Goal: Transaction & Acquisition: Obtain resource

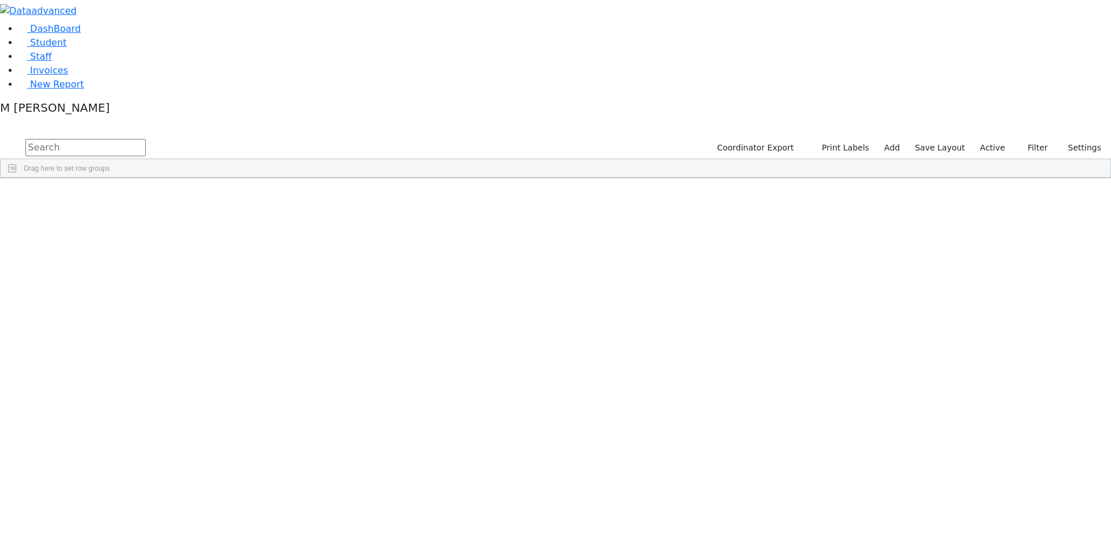
click at [146, 139] on input "text" at bounding box center [85, 147] width 120 height 17
type input "Shaya spitzer"
click at [146, 139] on input "Shaya spitzer" at bounding box center [85, 147] width 120 height 17
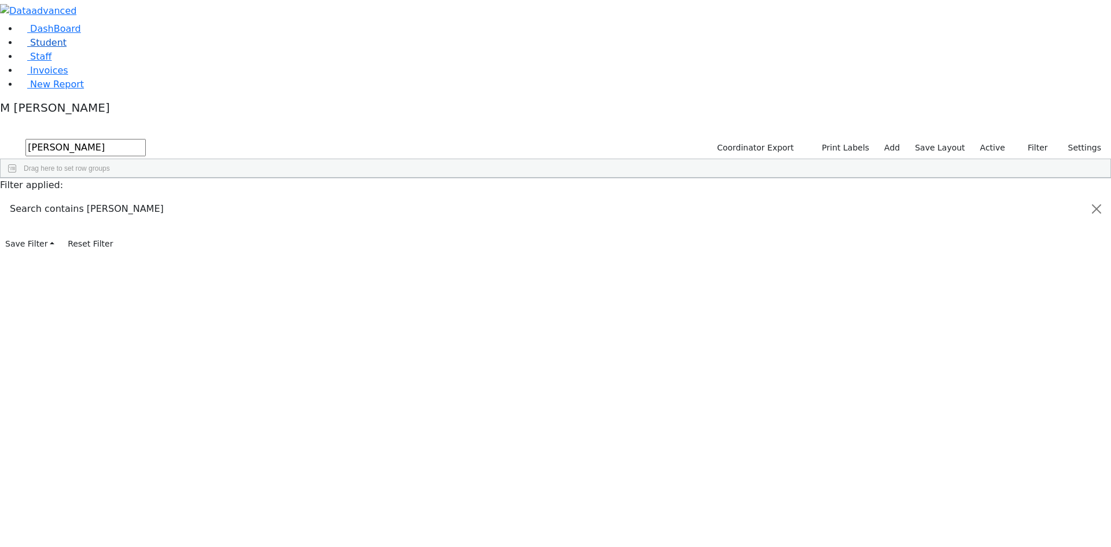
click at [67, 48] on link "Student" at bounding box center [43, 42] width 48 height 11
click at [146, 139] on input "text" at bounding box center [85, 147] width 120 height 17
type input "Lazer"
click at [172, 229] on div "Lazer" at bounding box center [144, 237] width 56 height 16
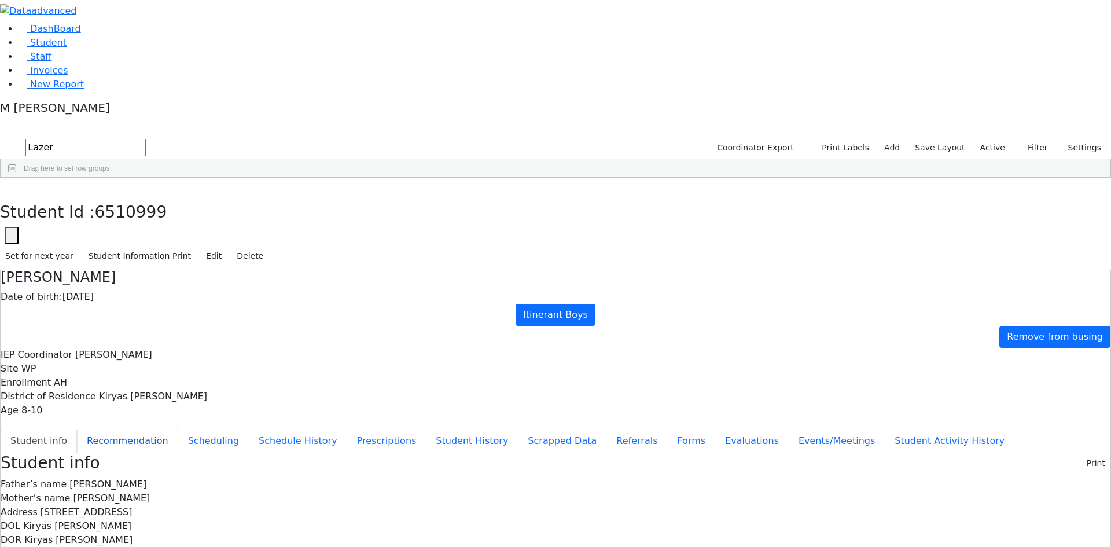
click at [178, 429] on button "Recommendation" at bounding box center [127, 441] width 101 height 24
checkbox input "true"
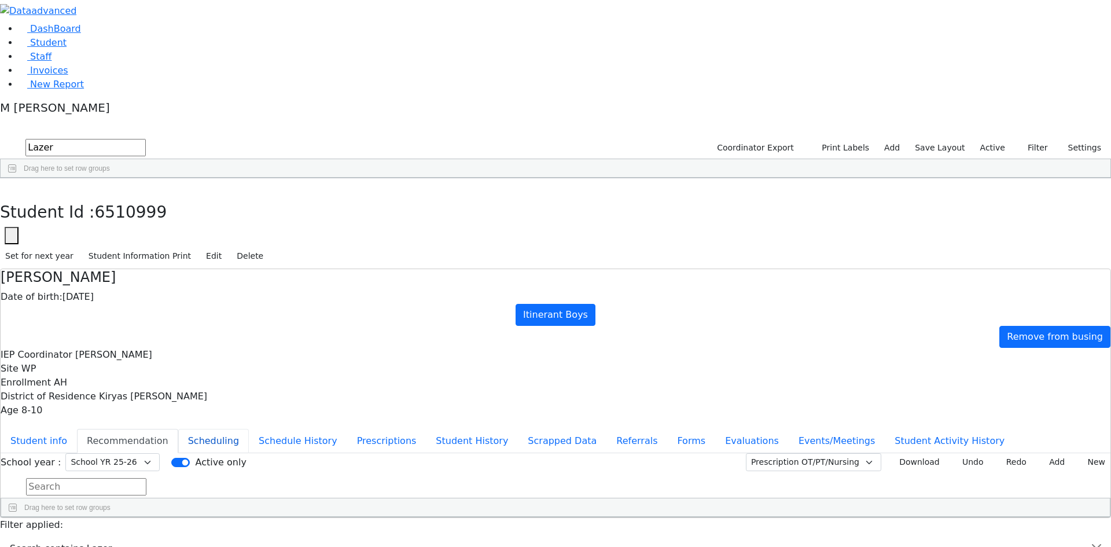
click at [249, 429] on button "Scheduling" at bounding box center [213, 441] width 71 height 24
click at [788, 429] on button "Events/Meetings" at bounding box center [836, 441] width 96 height 24
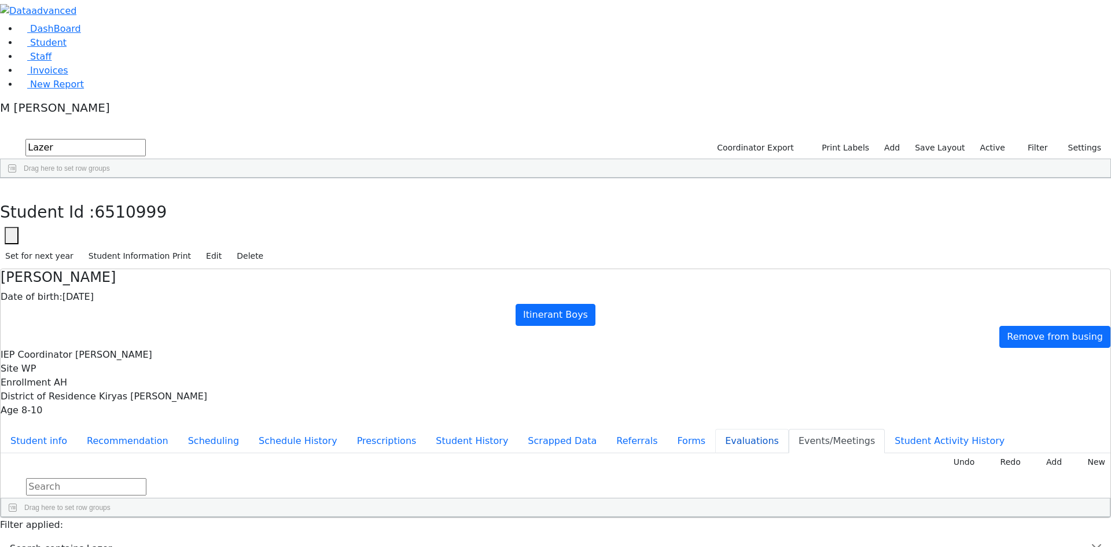
click at [715, 429] on button "Evaluations" at bounding box center [751, 441] width 73 height 24
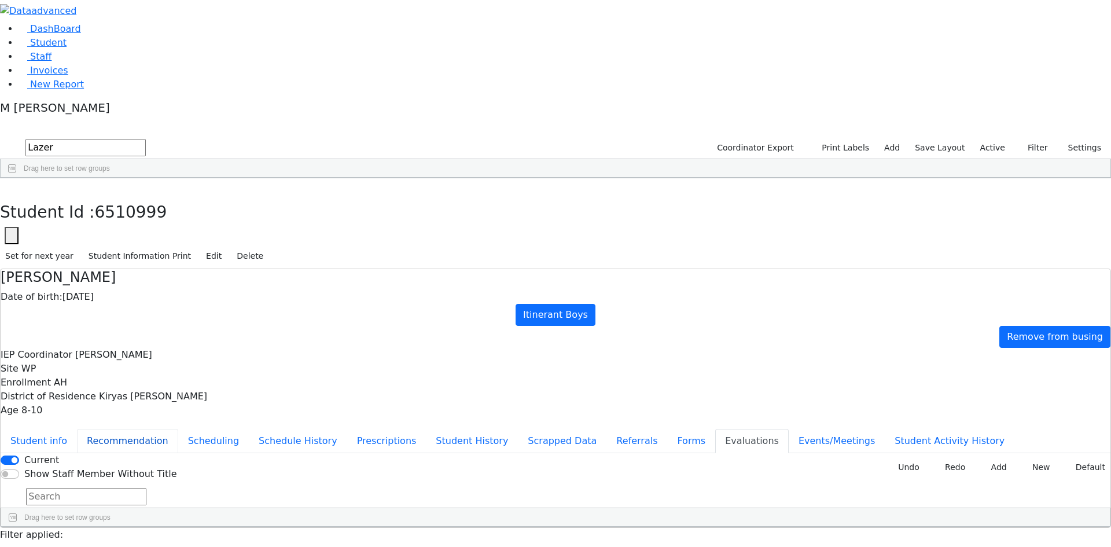
click at [178, 429] on button "Recommendation" at bounding box center [127, 441] width 101 height 24
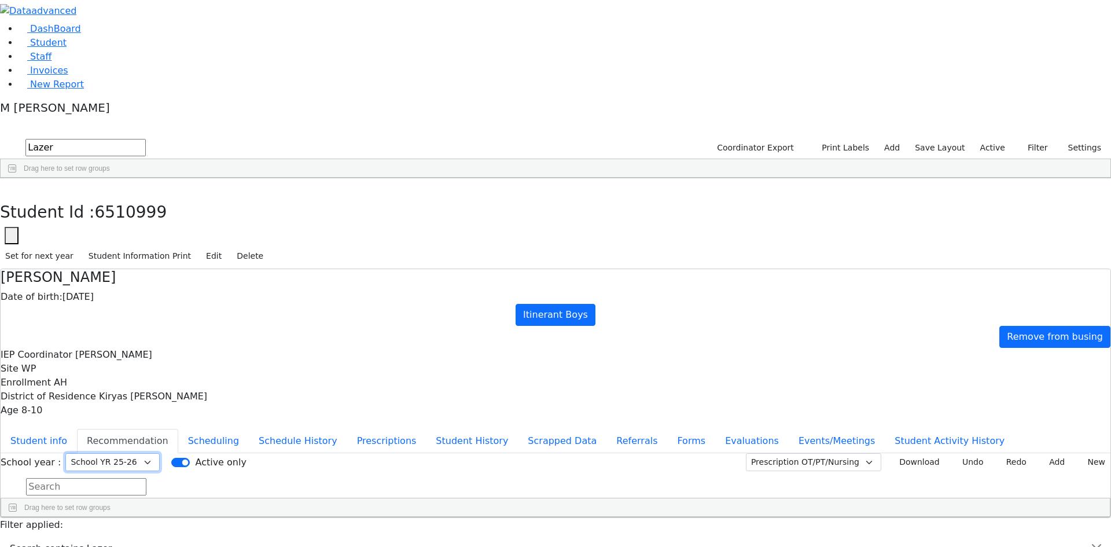
click at [160, 453] on select "Select School YR Summer YR 25 School YR 25-26 Summer YR 25 School YR 24-25 Summ…" at bounding box center [112, 462] width 94 height 18
select select "207"
click at [160, 453] on select "Select School YR Summer YR 25 School YR 25-26 Summer YR 25 School YR 24-25 Summ…" at bounding box center [112, 462] width 94 height 18
click at [279, 429] on ul "Student info Recommendation Scheduling Schedule History Prescriptions Student H…" at bounding box center [555, 441] width 1109 height 24
click at [606, 429] on button "Referrals" at bounding box center [636, 441] width 61 height 24
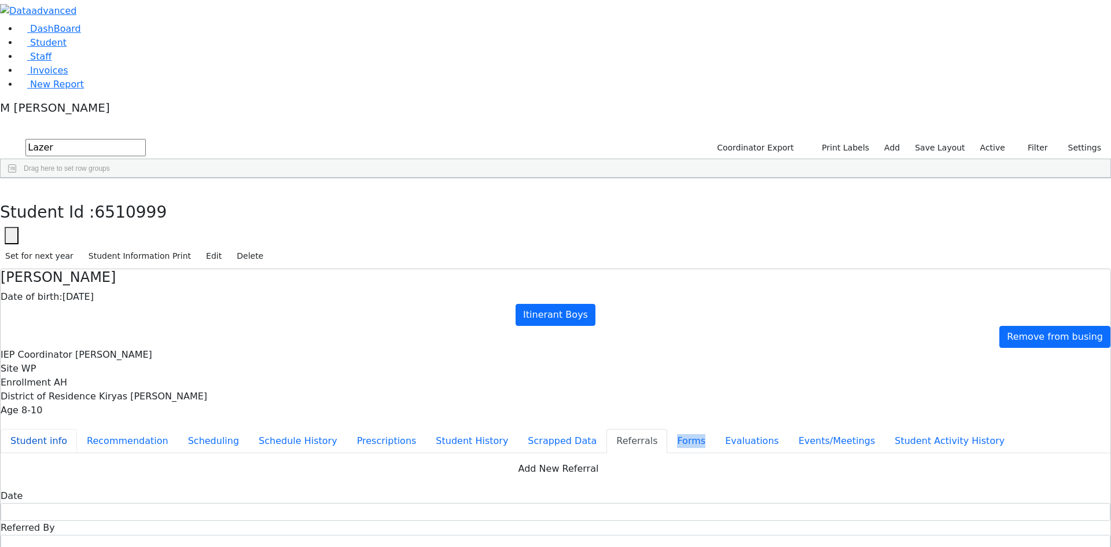
click at [77, 429] on button "Student info" at bounding box center [39, 441] width 76 height 24
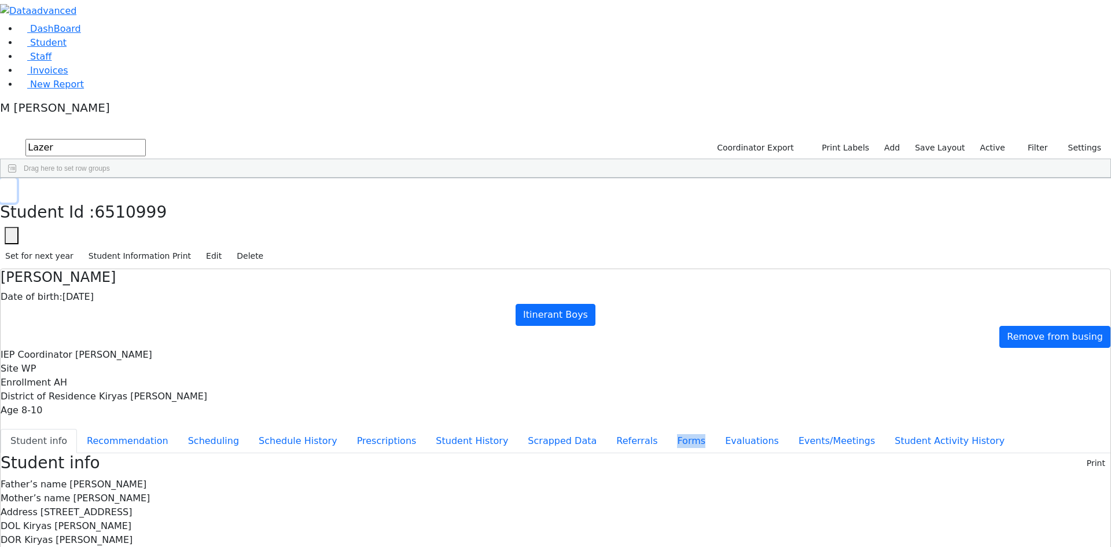
click at [12, 187] on icon "button" at bounding box center [8, 190] width 6 height 7
drag, startPoint x: 202, startPoint y: 54, endPoint x: 76, endPoint y: 47, distance: 125.7
click at [76, 47] on div "DashBoard Student Staff Invoices New Report 4" at bounding box center [555, 460] width 1111 height 920
type input "M"
type input "Friese"
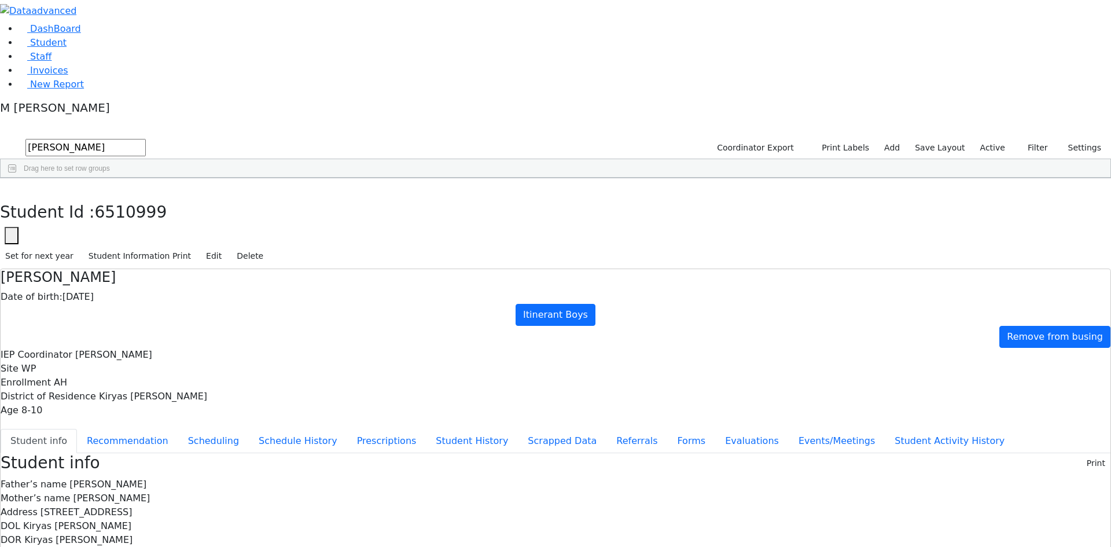
click at [111, 197] on div "Friesel" at bounding box center [83, 205] width 56 height 16
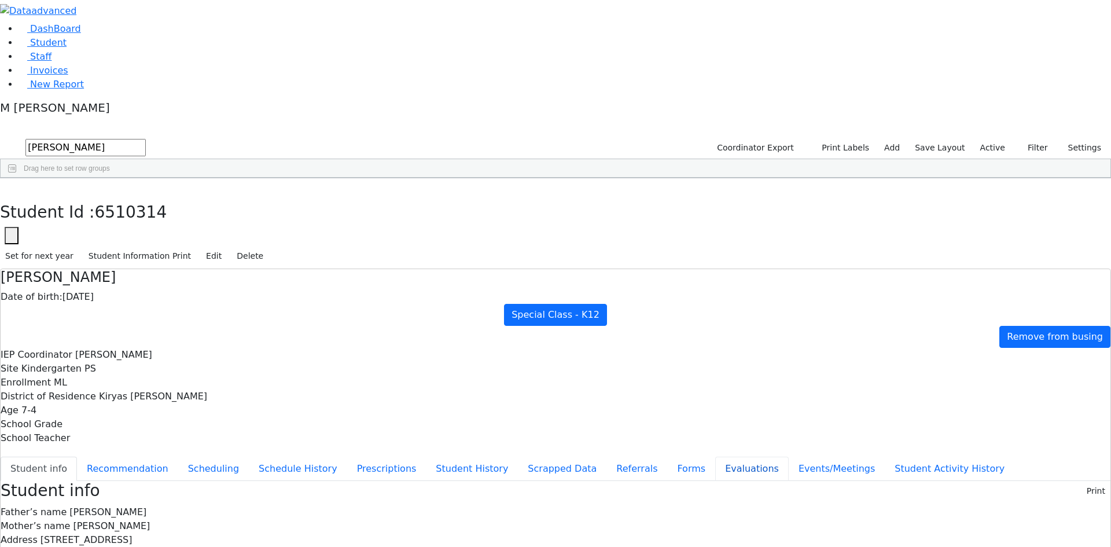
click at [715, 456] on button "Evaluations" at bounding box center [751, 468] width 73 height 24
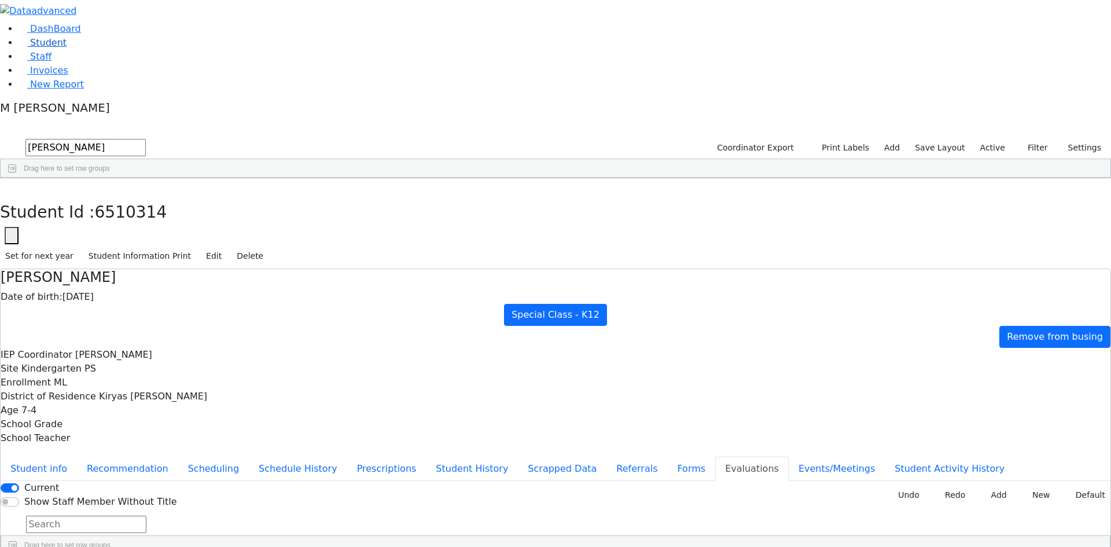
click at [67, 48] on link "Student" at bounding box center [43, 42] width 48 height 11
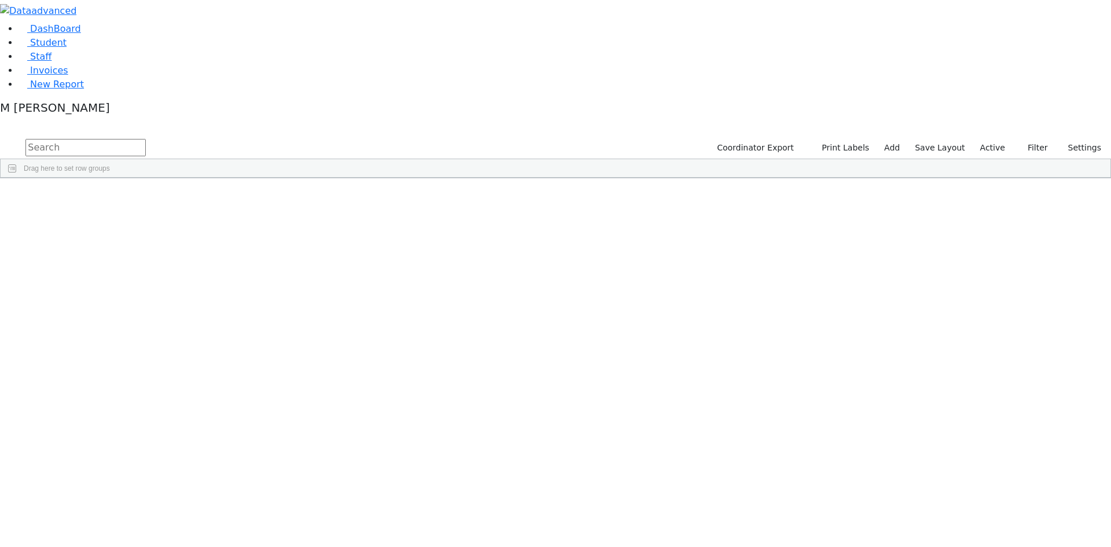
click at [987, 139] on label "Active" at bounding box center [992, 148] width 35 height 18
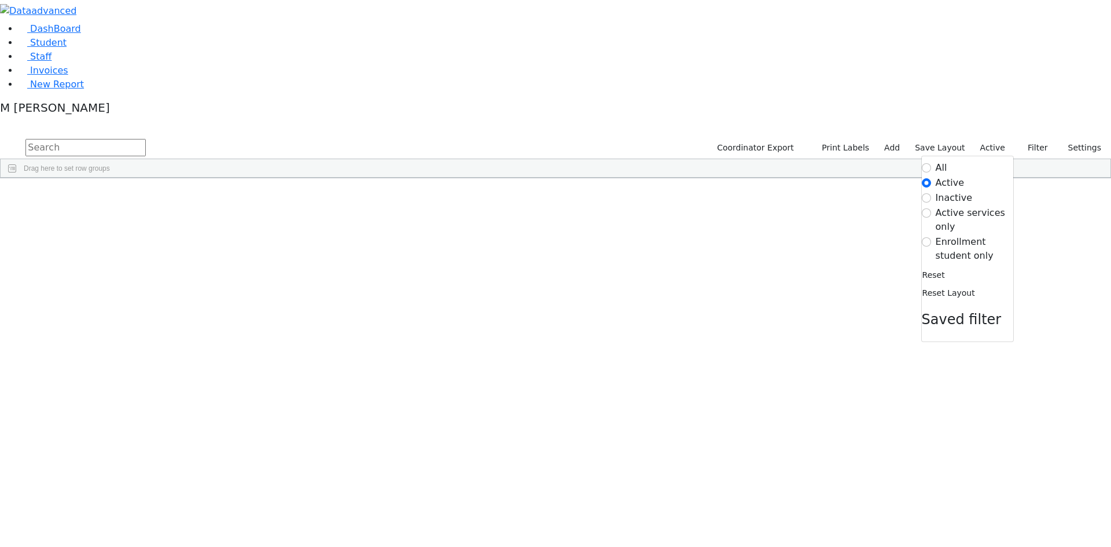
click at [939, 191] on label "Inactive" at bounding box center [953, 198] width 37 height 14
click at [931, 193] on input "Inactive" at bounding box center [925, 197] width 9 height 9
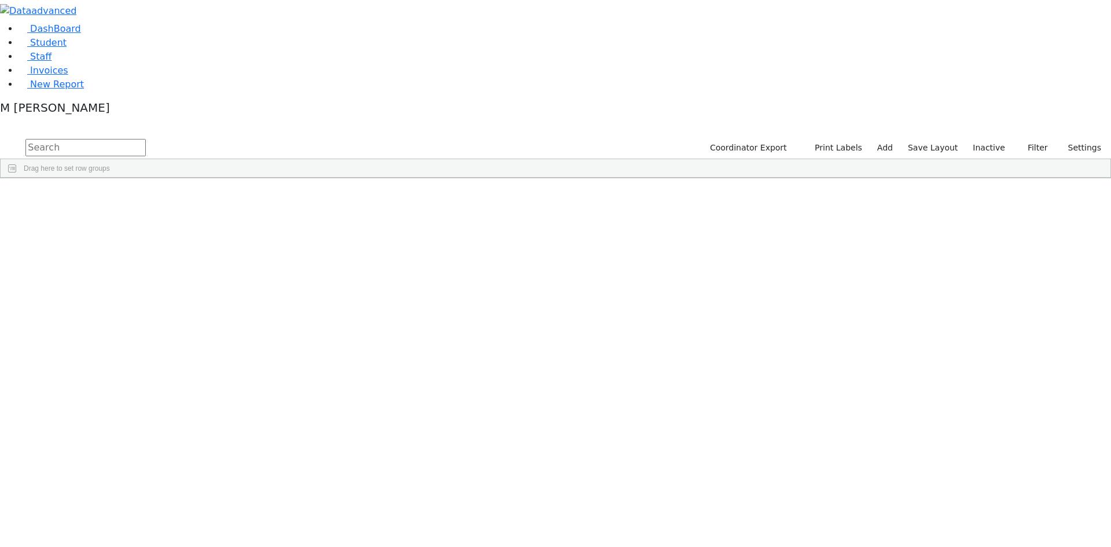
click at [146, 139] on input "text" at bounding box center [85, 147] width 120 height 17
type input "m"
type input "a"
type input "W"
click at [31, 48] on span "Student" at bounding box center [48, 42] width 36 height 11
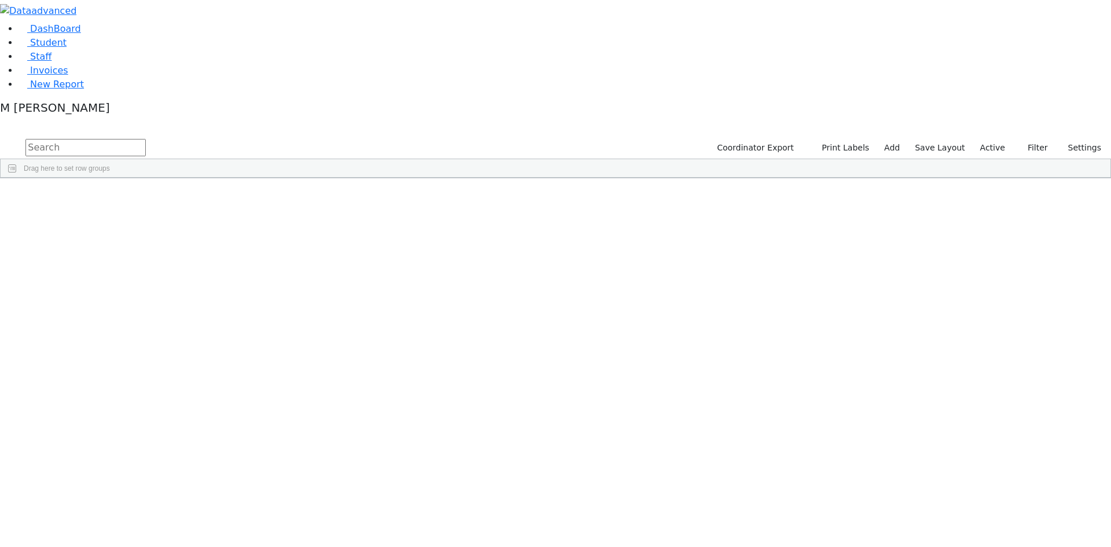
click at [146, 139] on input "text" at bounding box center [85, 147] width 120 height 17
type input "2017"
click at [227, 197] on div "03/15/2017" at bounding box center [200, 205] width 56 height 16
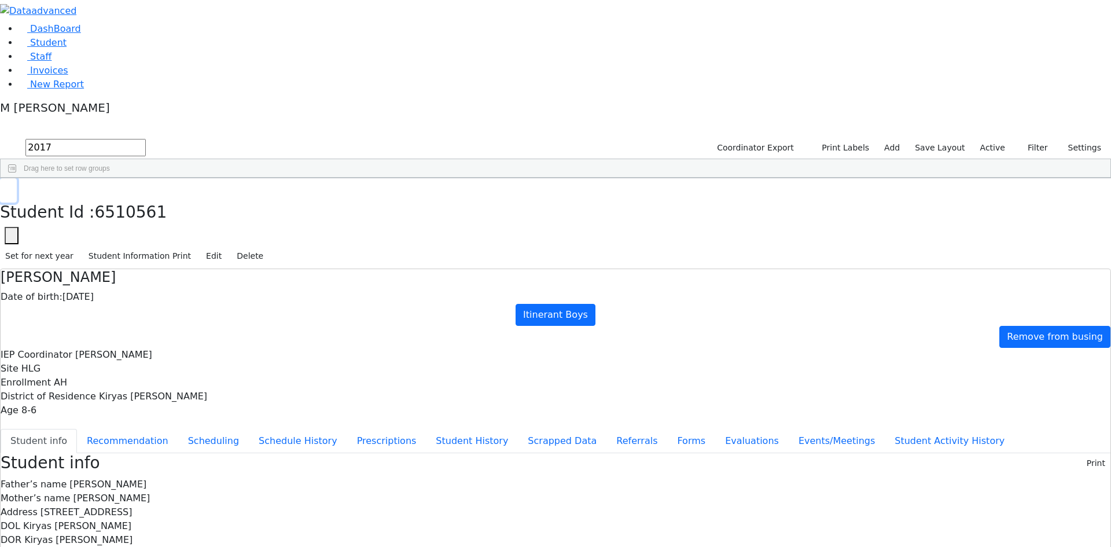
click at [227, 178] on div "Student Id : 6510561 Student Id 6510561 Cancel Save Set for next year Student I…" at bounding box center [555, 223] width 1111 height 90
click at [67, 48] on link "Student" at bounding box center [43, 42] width 48 height 11
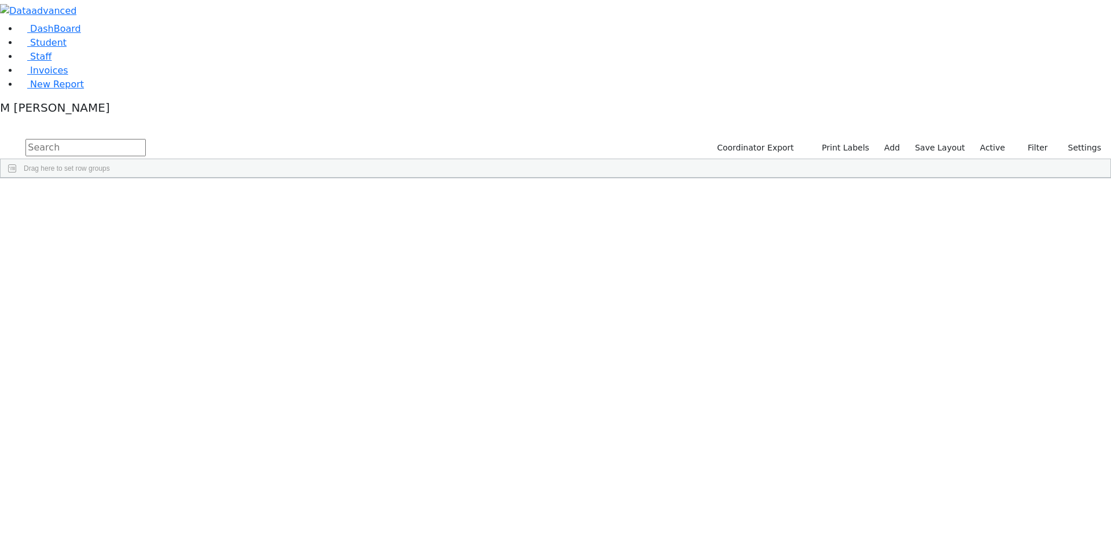
drag, startPoint x: 972, startPoint y: 45, endPoint x: 986, endPoint y: 53, distance: 16.6
click at [972, 137] on div "Coordinator Export Print Labels Add Save Layout Active Filter All Active Inacti…" at bounding box center [908, 148] width 406 height 22
click at [993, 139] on label "Active" at bounding box center [992, 148] width 35 height 18
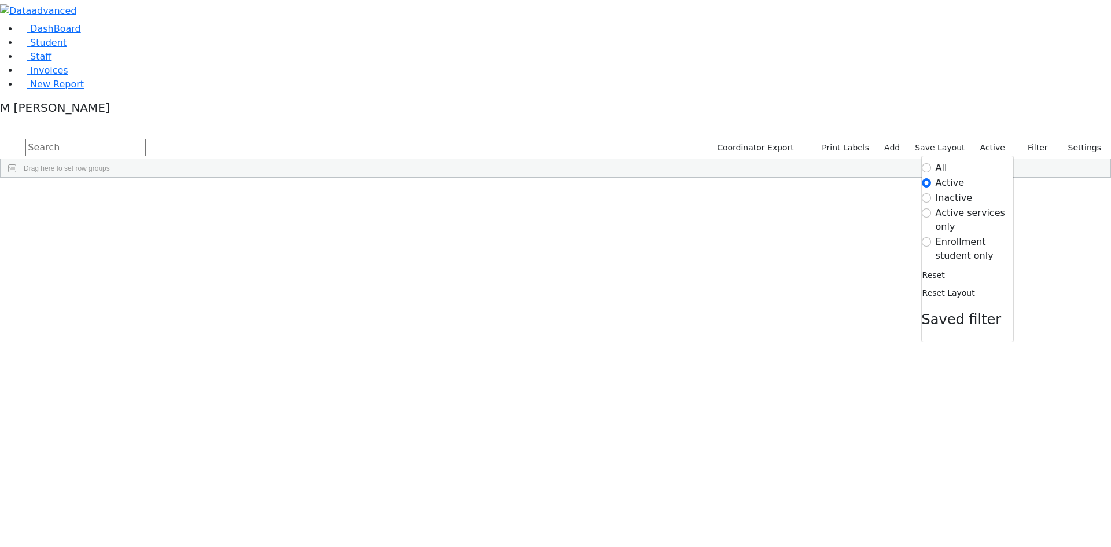
click at [949, 235] on label "Enrollment student only" at bounding box center [974, 249] width 78 height 28
click at [931, 237] on input "Enrollment student only" at bounding box center [925, 241] width 9 height 9
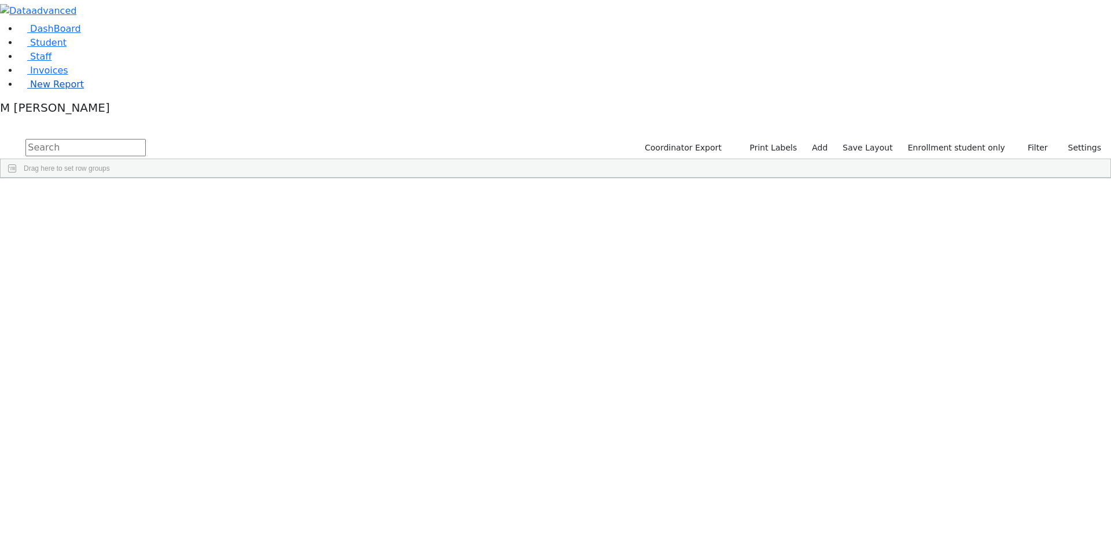
click at [84, 90] on link "New Report" at bounding box center [51, 84] width 65 height 11
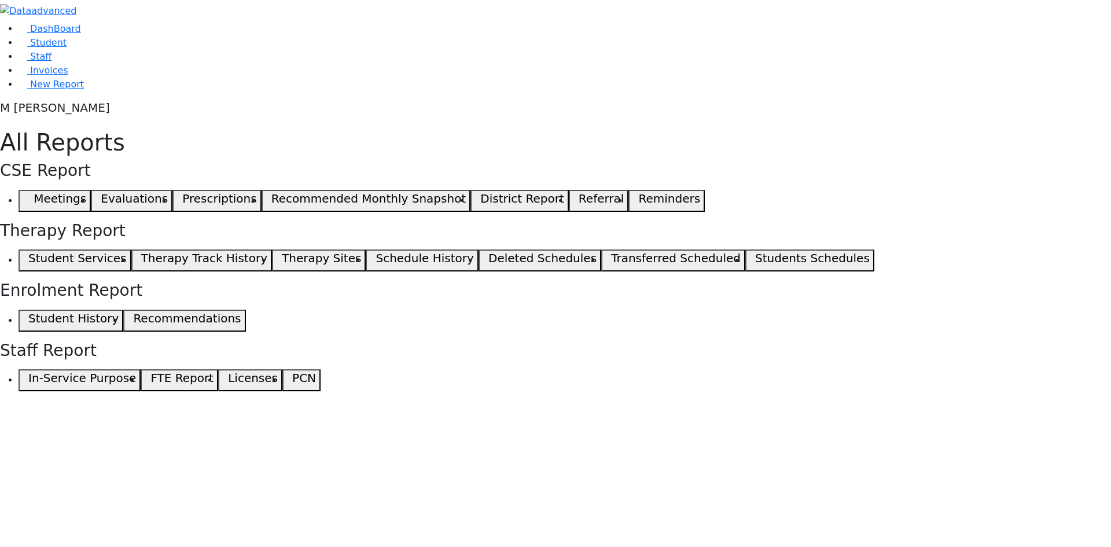
click at [245, 331] on button "Recommendations" at bounding box center [184, 320] width 122 height 22
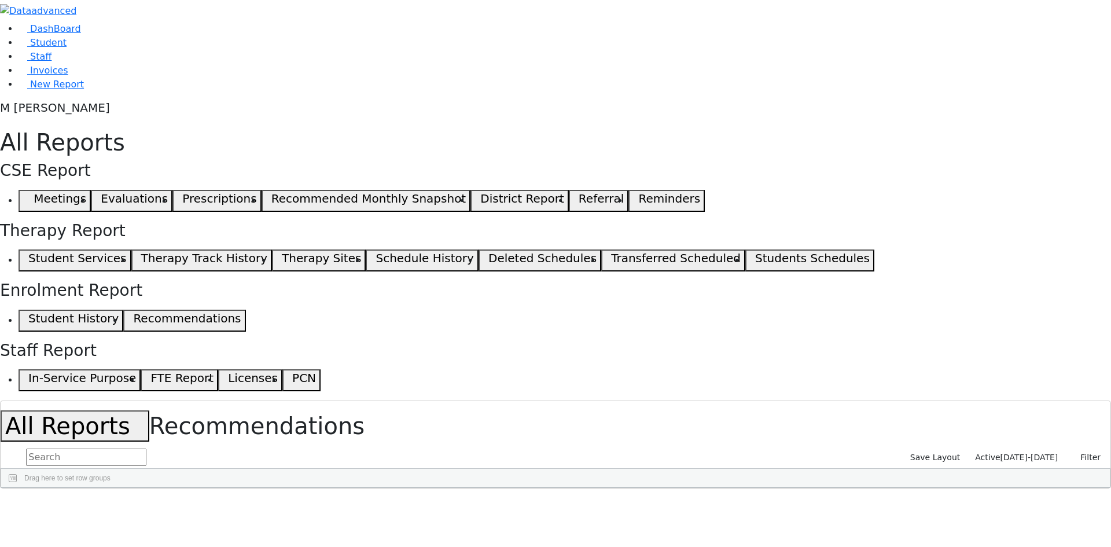
click at [1023, 452] on span "08/31/2025-09/30/2025" at bounding box center [1029, 456] width 58 height 9
click at [968, 469] on label "Active" at bounding box center [982, 476] width 29 height 14
click at [958, 471] on input "Active" at bounding box center [958, 475] width 9 height 9
checkbox input "false"
click at [1022, 452] on span "08/31/2025-09/30/2025" at bounding box center [1029, 456] width 58 height 9
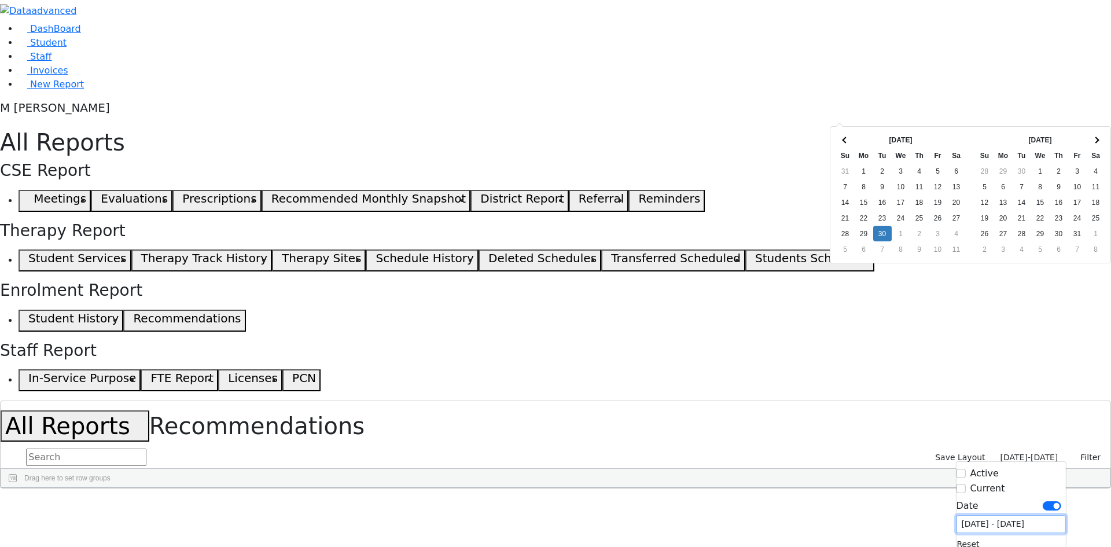
click at [979, 515] on input "08/31/2025 - 09/30/2025" at bounding box center [1010, 524] width 109 height 18
click at [845, 143] on th at bounding box center [845, 140] width 19 height 16
click at [846, 143] on th at bounding box center [845, 140] width 19 height 16
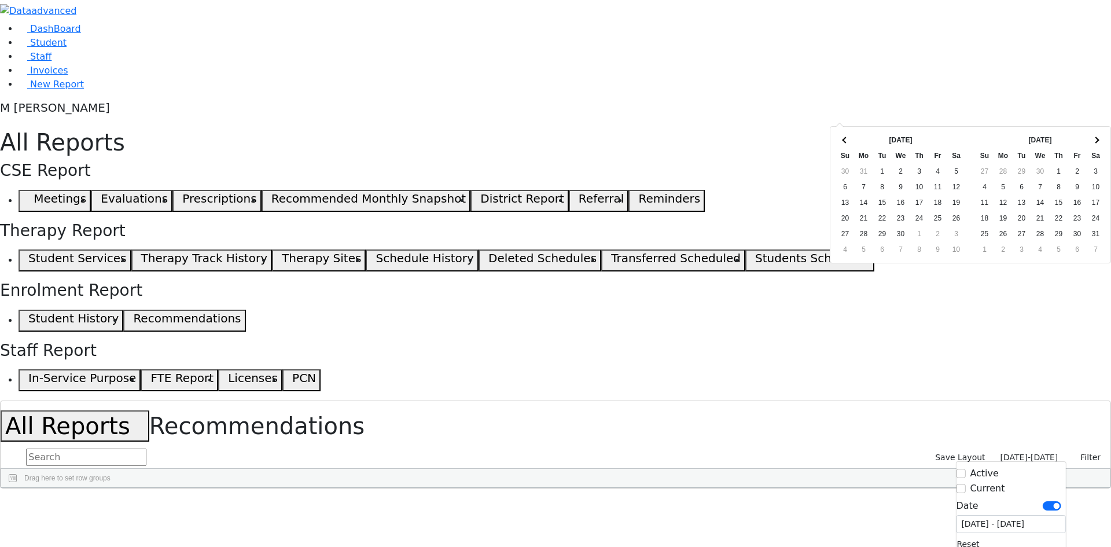
click at [846, 143] on th at bounding box center [845, 140] width 19 height 16
click at [847, 144] on th at bounding box center [845, 140] width 19 height 16
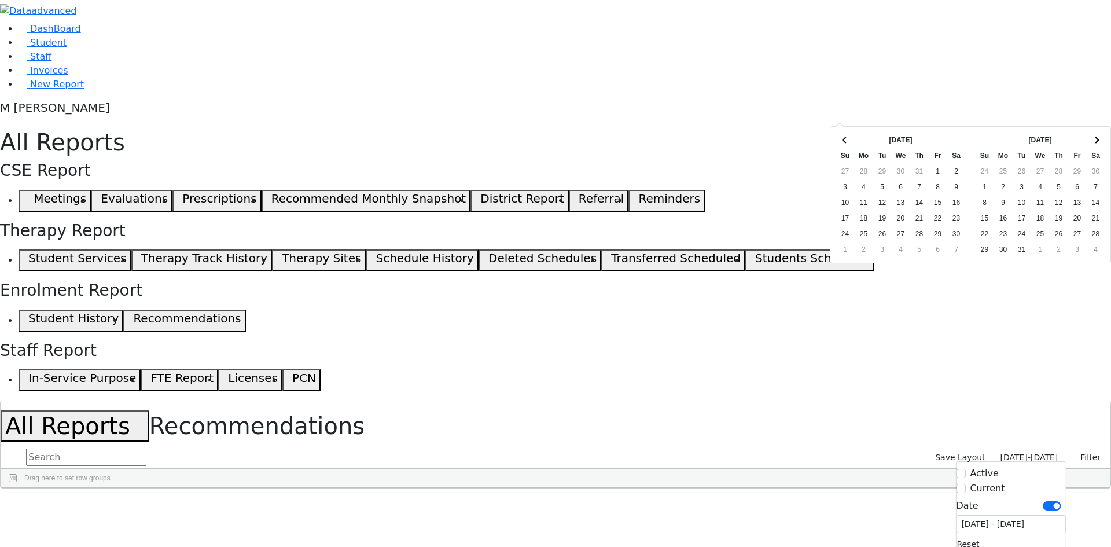
click at [847, 144] on th at bounding box center [845, 140] width 19 height 16
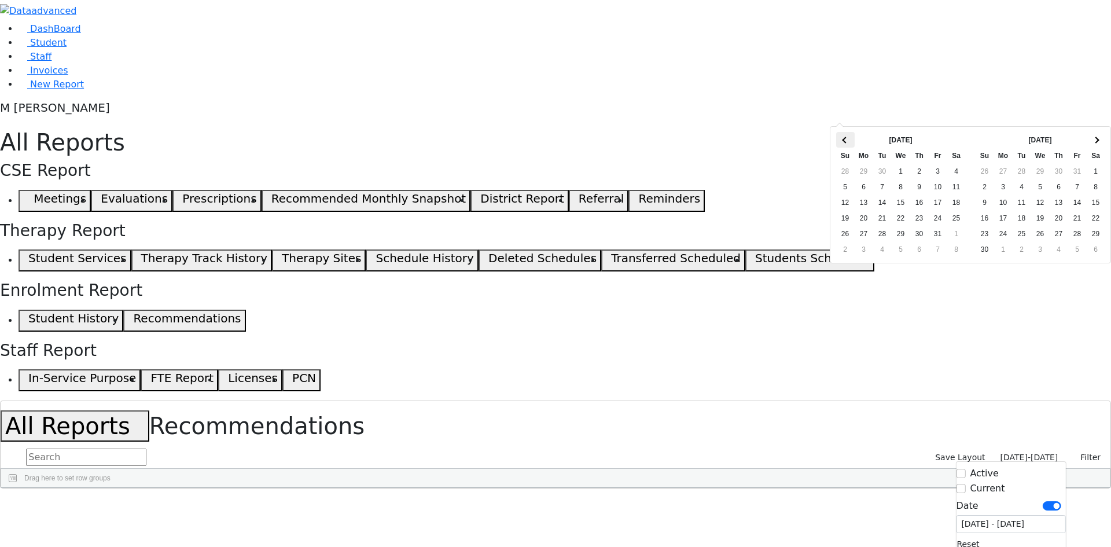
click at [847, 145] on th at bounding box center [845, 140] width 19 height 16
click at [848, 145] on th at bounding box center [845, 140] width 19 height 16
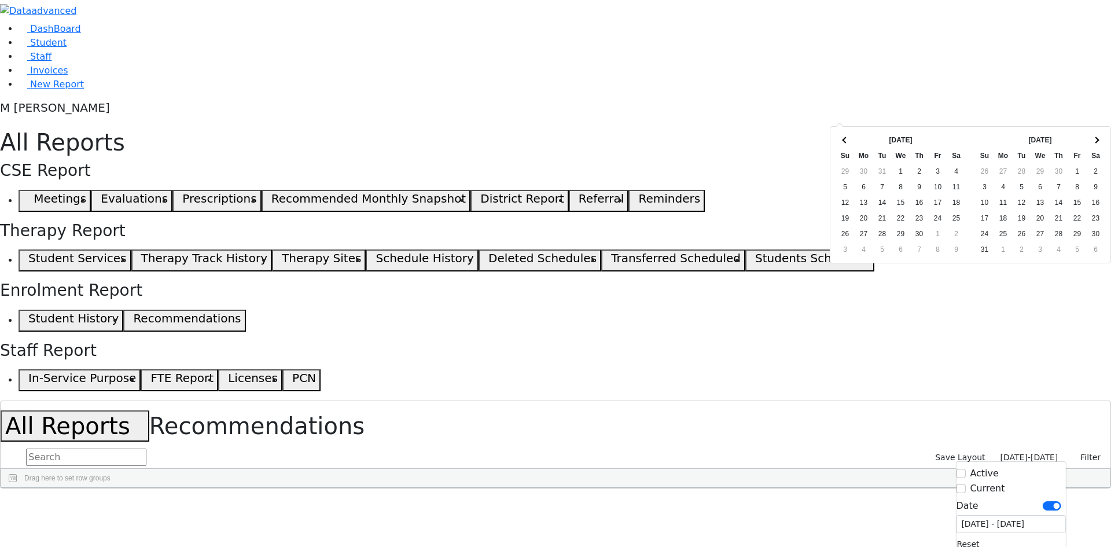
click at [848, 145] on th at bounding box center [845, 140] width 19 height 16
click at [1096, 138] on span at bounding box center [1095, 140] width 6 height 6
click at [849, 138] on th at bounding box center [845, 140] width 19 height 16
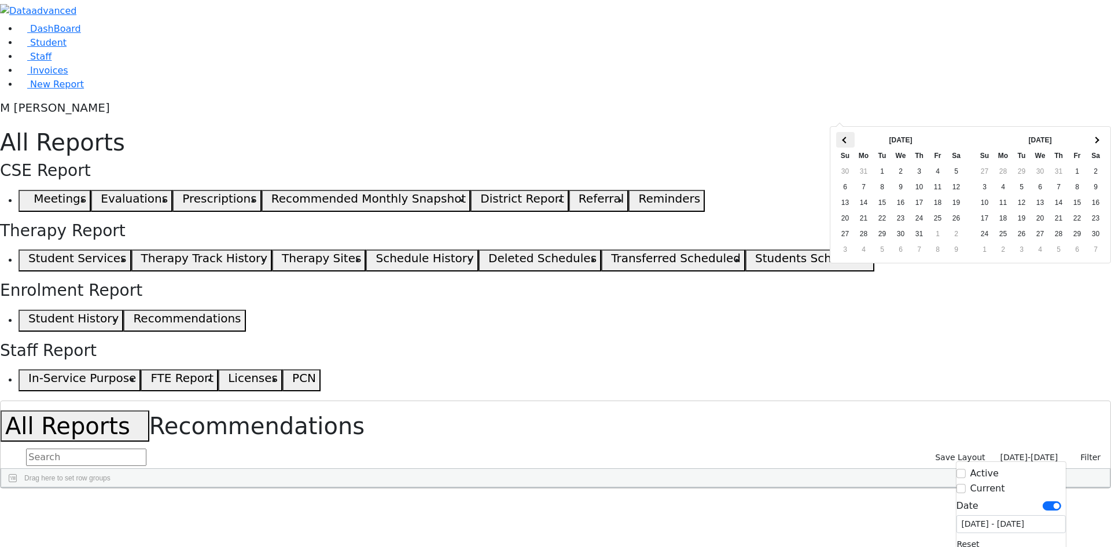
click at [850, 139] on th at bounding box center [845, 140] width 19 height 16
click at [1096, 134] on th at bounding box center [1095, 140] width 19 height 16
click at [1097, 132] on th at bounding box center [1095, 140] width 19 height 16
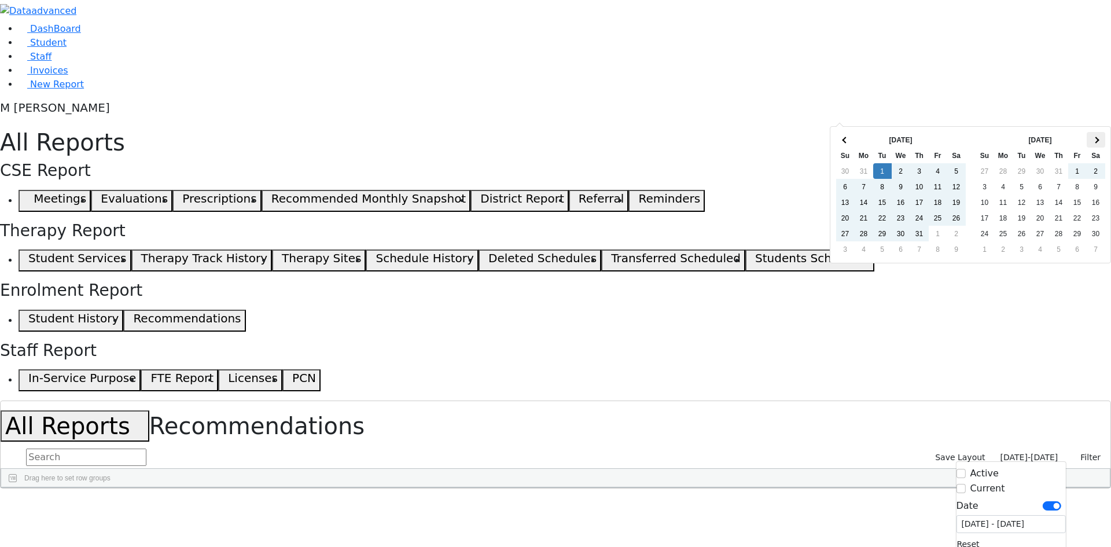
click at [1092, 138] on th at bounding box center [1095, 140] width 19 height 16
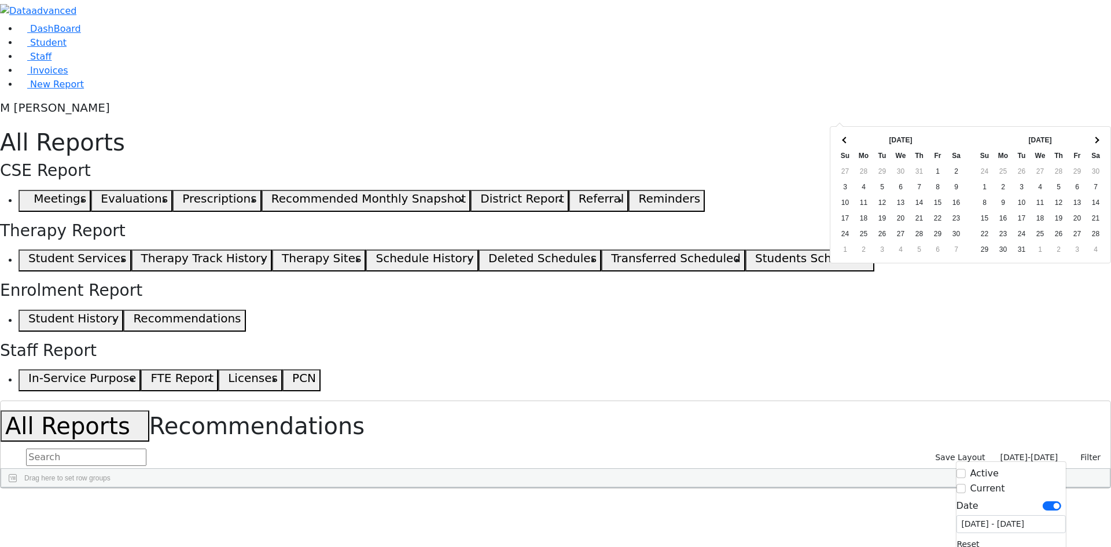
click at [1092, 138] on th at bounding box center [1095, 140] width 19 height 16
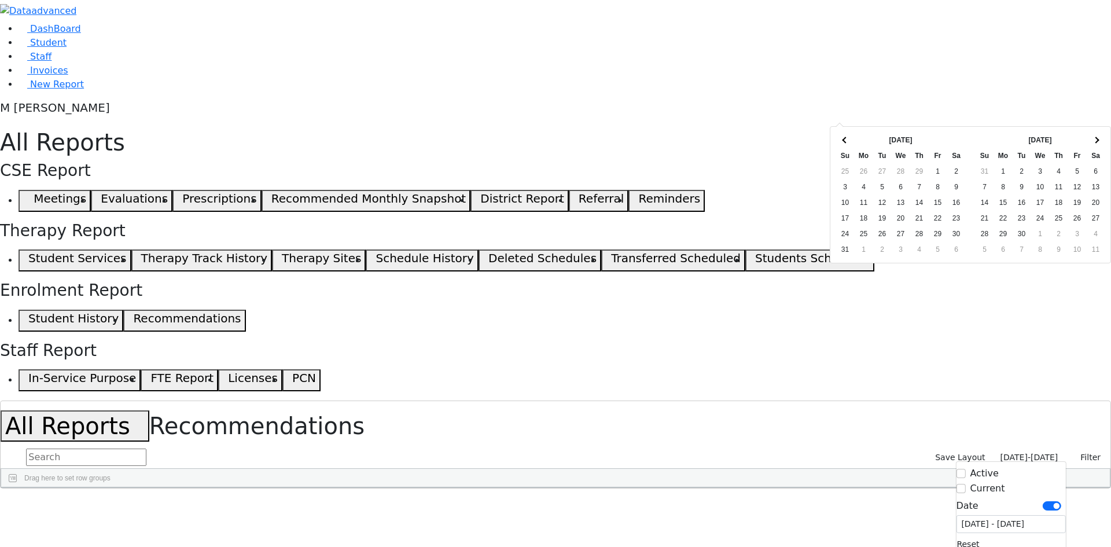
click at [1092, 138] on th at bounding box center [1095, 140] width 19 height 16
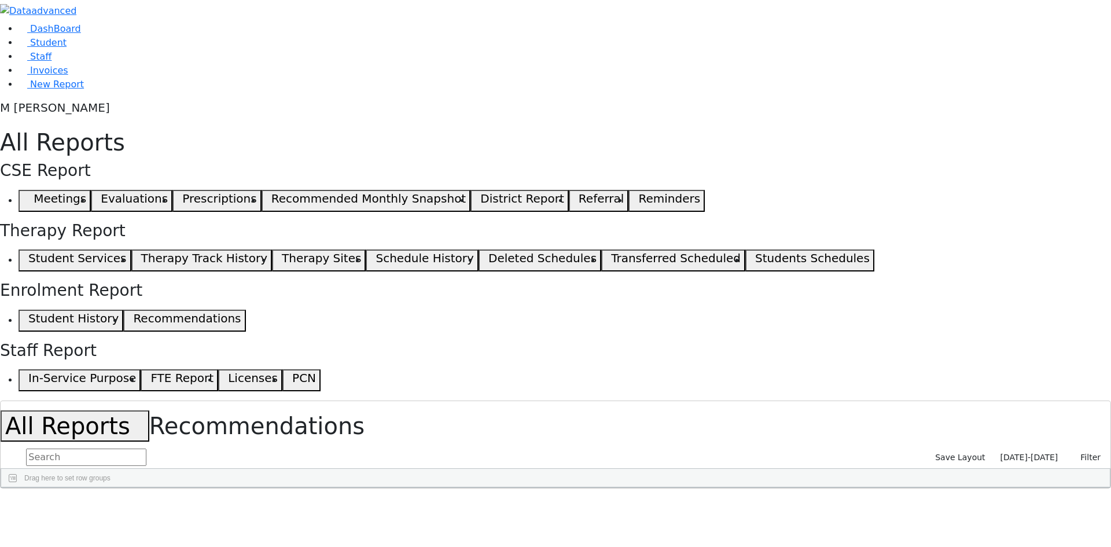
scroll to position [342, 0]
click at [65, 48] on link "Student" at bounding box center [43, 42] width 48 height 11
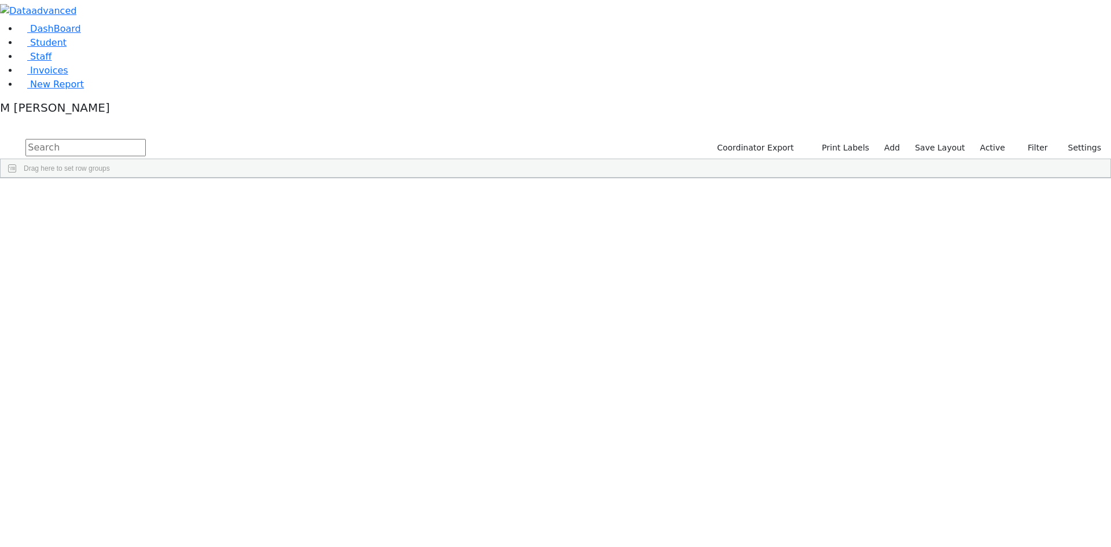
click at [146, 139] on input "text" at bounding box center [85, 147] width 120 height 17
type input "shya spi"
click at [67, 48] on link "Student" at bounding box center [43, 42] width 48 height 11
click at [146, 139] on input "text" at bounding box center [85, 147] width 120 height 17
type input "sha spi"
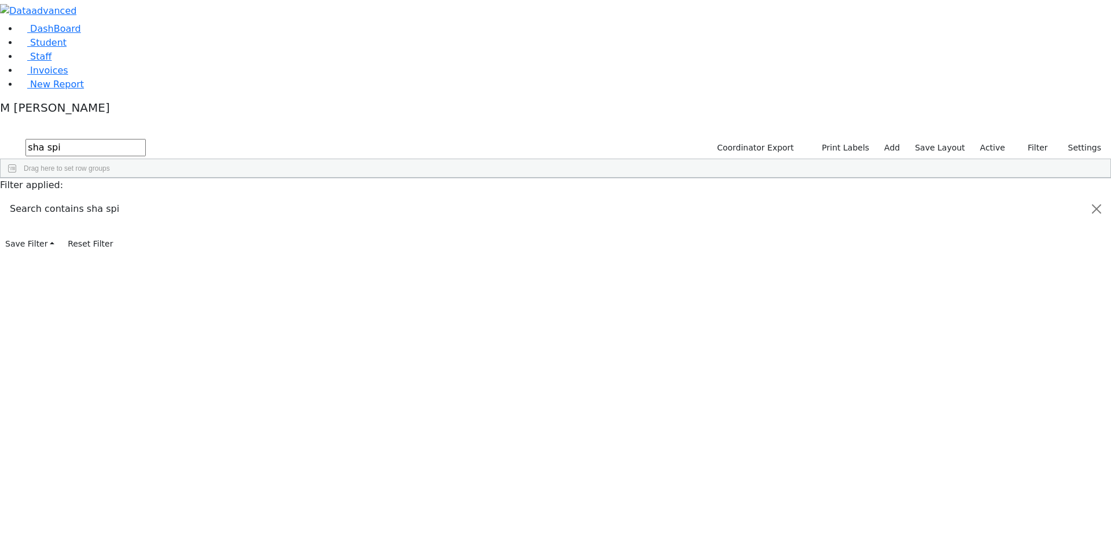
click at [172, 229] on div "Shaya" at bounding box center [144, 237] width 56 height 16
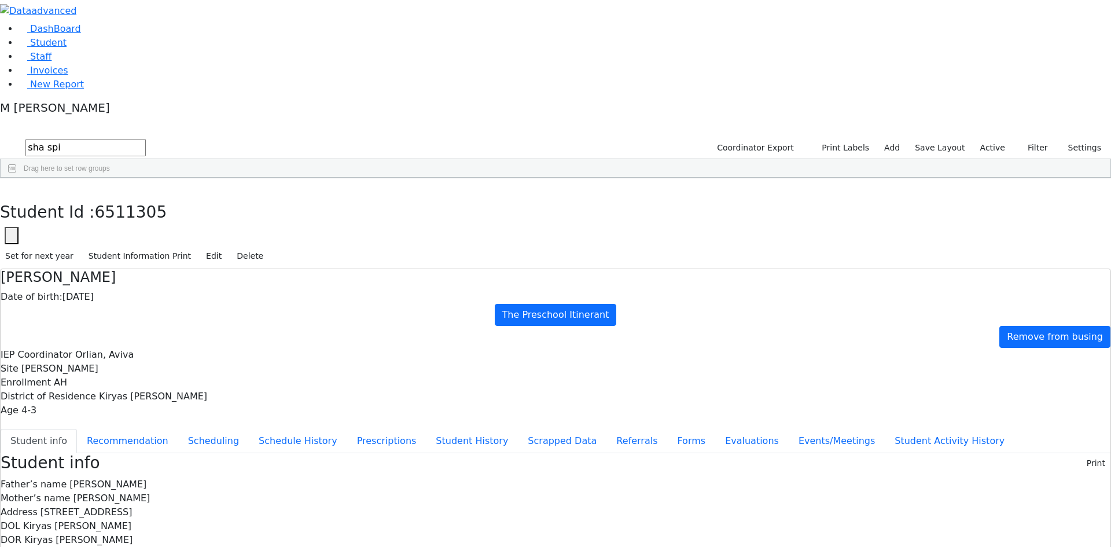
drag, startPoint x: 307, startPoint y: 72, endPoint x: 353, endPoint y: 71, distance: 45.7
click at [351, 290] on div "Date of birth: [DEMOGRAPHIC_DATA]" at bounding box center [555, 297] width 1109 height 14
click at [357, 348] on div "IEP Coordinator [PERSON_NAME][GEOGRAPHIC_DATA] Site [PERSON_NAME] Enrollment AH…" at bounding box center [555, 382] width 1109 height 69
click at [17, 178] on button "button" at bounding box center [8, 190] width 17 height 24
click at [38, 48] on span "Student" at bounding box center [48, 42] width 36 height 11
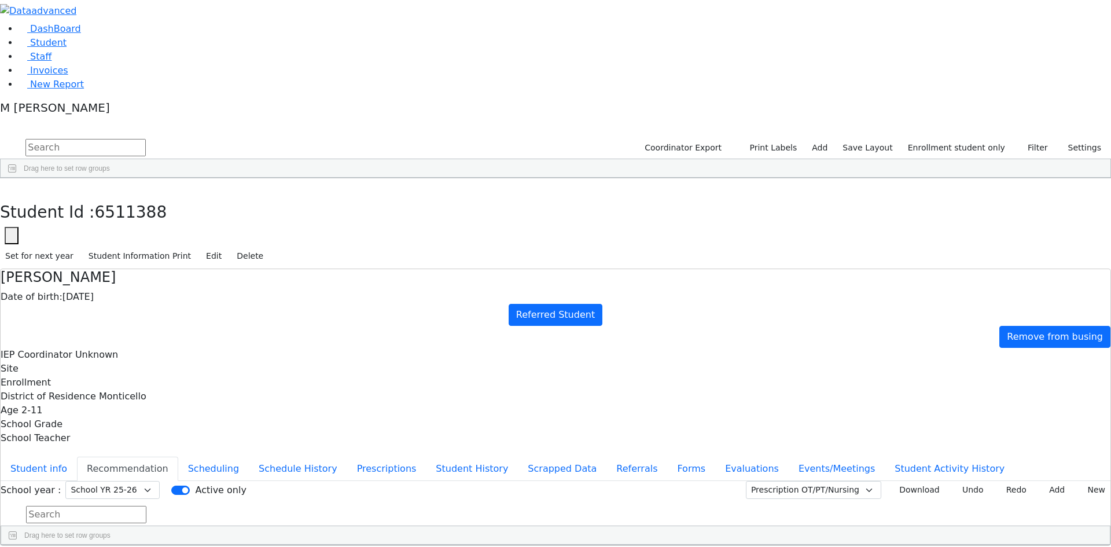
scroll to position [183, 0]
click at [17, 178] on button "button" at bounding box center [8, 190] width 17 height 24
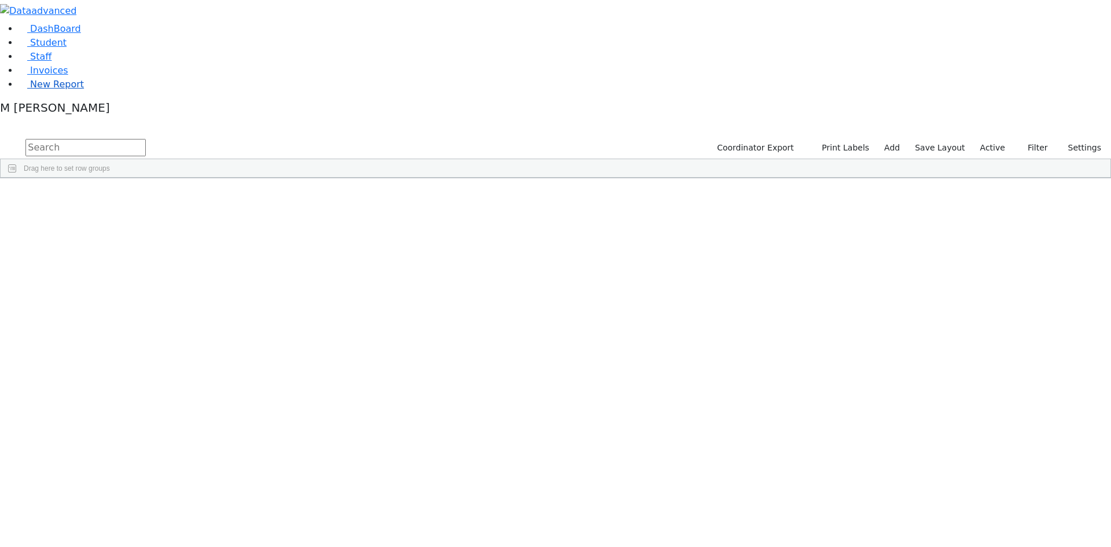
click at [64, 90] on span "New Report" at bounding box center [57, 84] width 54 height 11
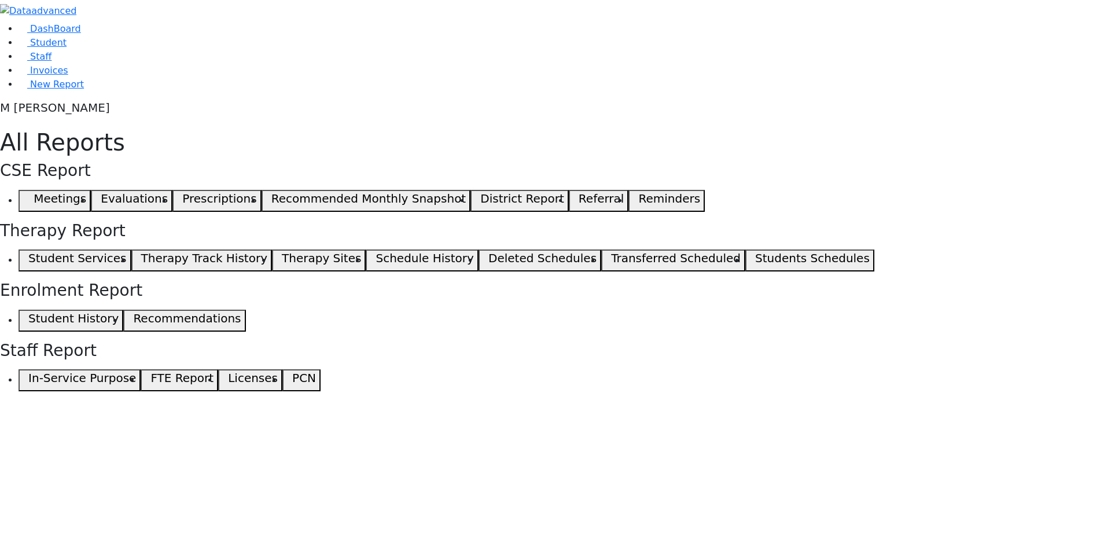
click at [241, 325] on h5 "Recommendations" at bounding box center [187, 318] width 108 height 14
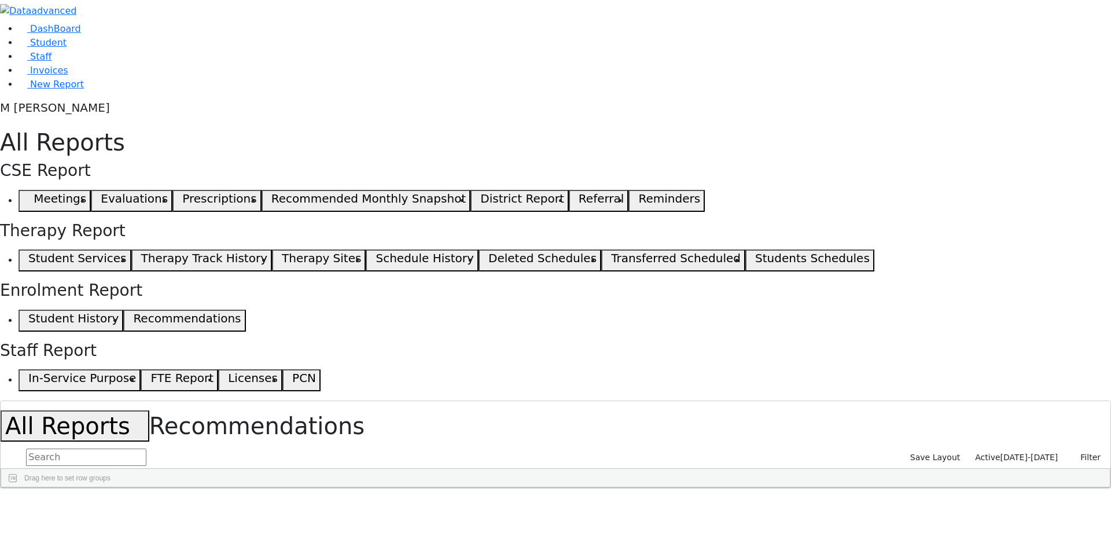
click at [1026, 448] on label "Active 08/31/2025-09/30/2025" at bounding box center [1015, 457] width 93 height 18
click at [968, 469] on label "Active" at bounding box center [982, 476] width 29 height 14
click at [960, 471] on input "Active" at bounding box center [958, 475] width 9 height 9
click at [1013, 446] on div "Save Layout 08/31/2025-09/30/2025 Filter Active Current Date 08/31/2025 - 09/30…" at bounding box center [1017, 457] width 185 height 22
click at [1005, 446] on div "Save Layout 08/31/2025-09/30/2025 Filter Active Current Date 08/31/2025 - 09/30…" at bounding box center [1017, 457] width 185 height 22
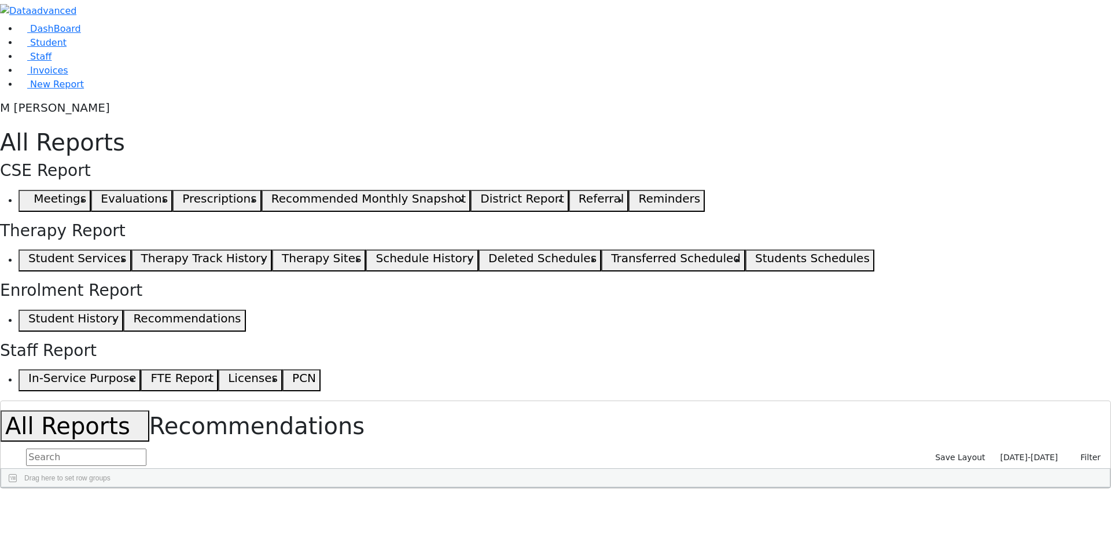
click at [1002, 448] on div "08/31/2025-09/30/2025 Filter Active Current Date 08/31/2025 - 09/30/2025 Reset …" at bounding box center [1050, 457] width 110 height 18
click at [1009, 448] on div "08/31/2025-09/30/2025 Filter Active Current Date 08/31/2025 - 09/30/2025 Reset …" at bounding box center [1050, 457] width 110 height 18
click at [1009, 452] on span "08/31/2025-09/30/2025" at bounding box center [1029, 456] width 58 height 9
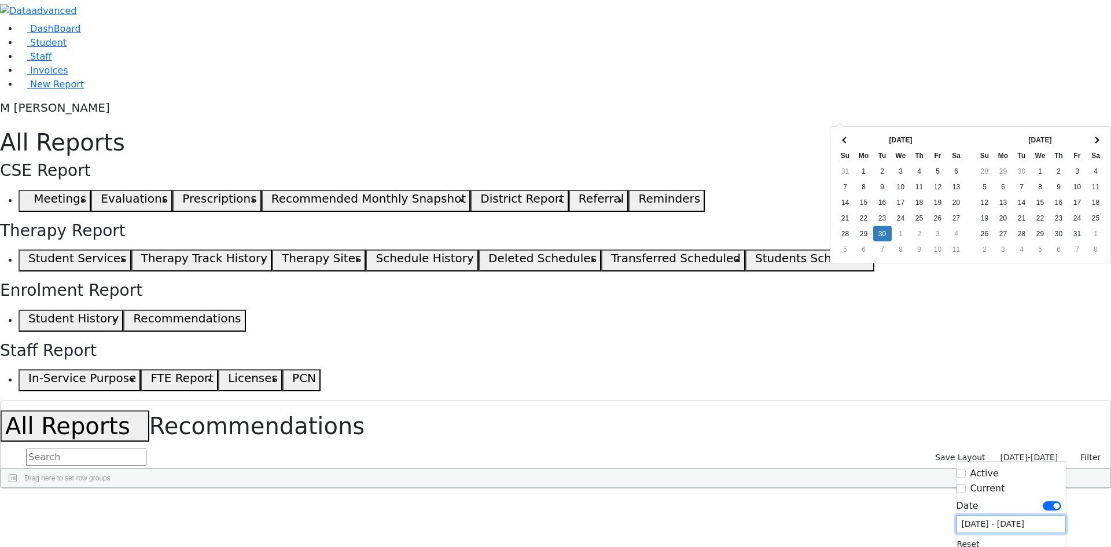
click at [976, 515] on input "[DATE] - [DATE]" at bounding box center [1010, 524] width 109 height 18
type input "09/30/2025 - 09/30/2025"
click at [834, 410] on h1 "All Reports Recommendations" at bounding box center [555, 425] width 1109 height 31
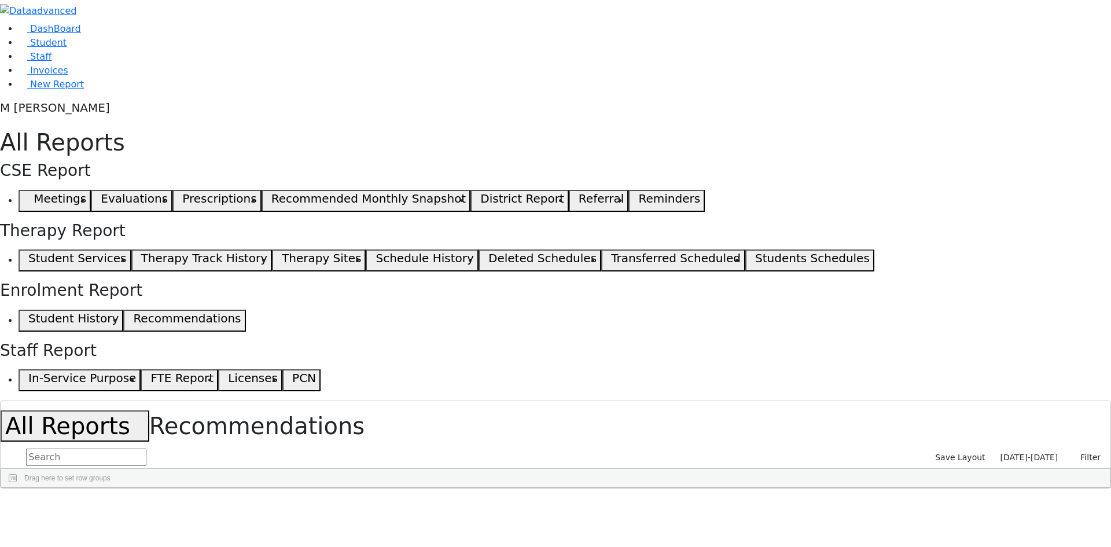
click at [1099, 546] on span "button" at bounding box center [1103, 555] width 9 height 9
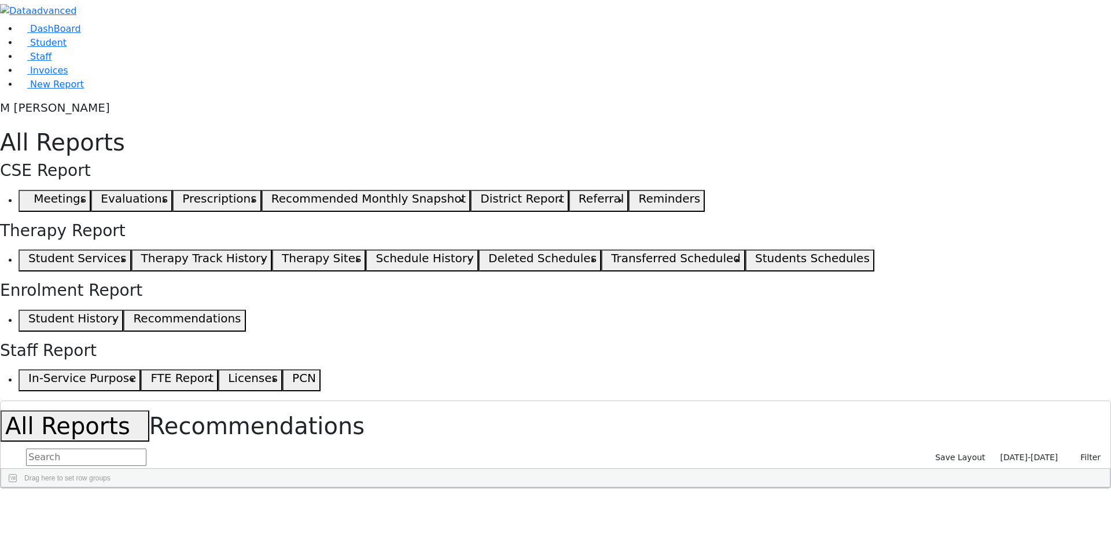
click at [1008, 452] on span "08/31/2025-09/30/2025" at bounding box center [1029, 456] width 58 height 9
click at [966, 515] on input "09/30/2025 - 09/30/2025" at bounding box center [1010, 524] width 109 height 18
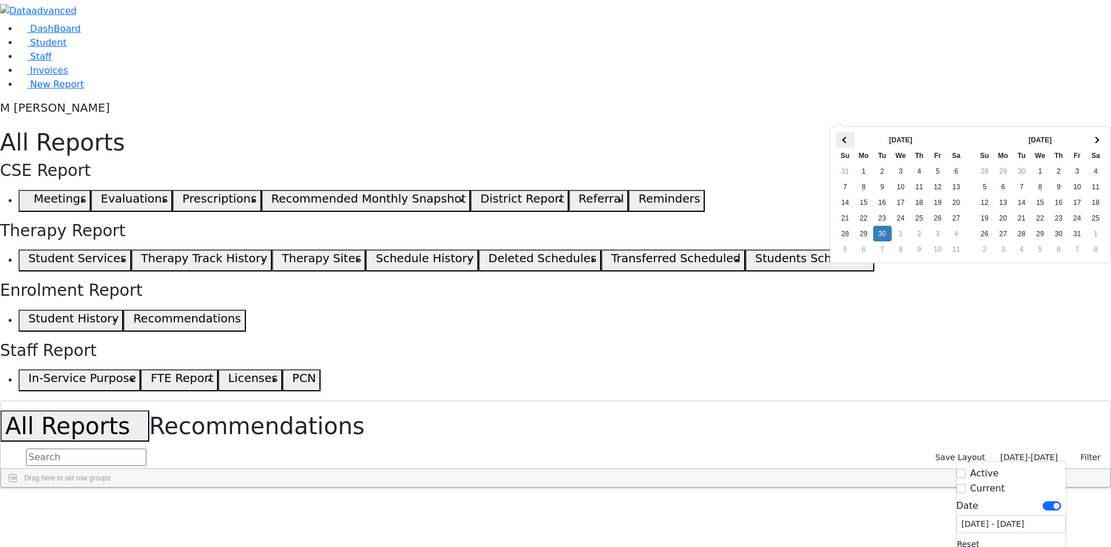
click at [847, 139] on span at bounding box center [845, 140] width 6 height 6
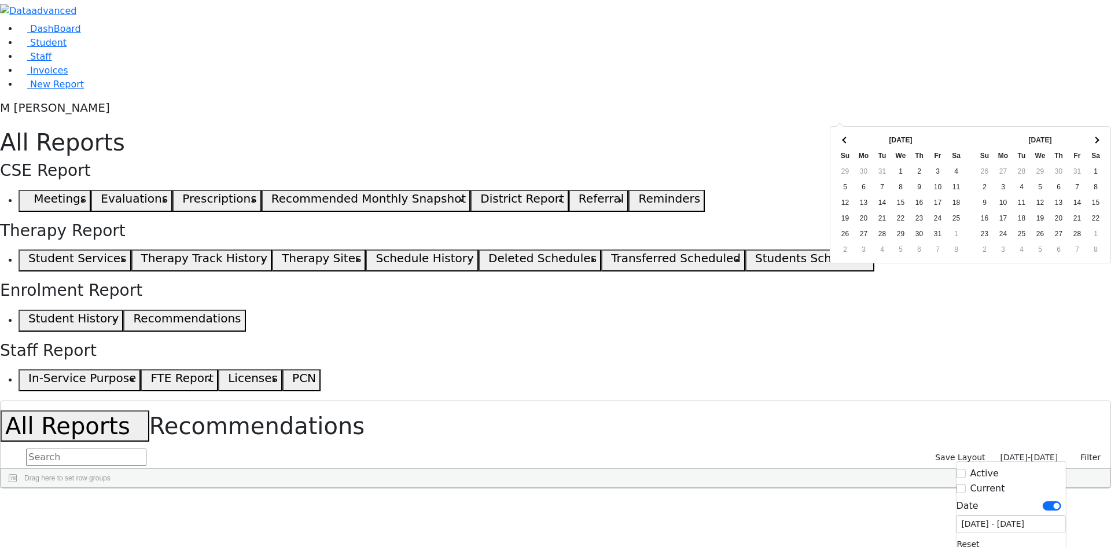
click at [847, 139] on span at bounding box center [845, 140] width 6 height 6
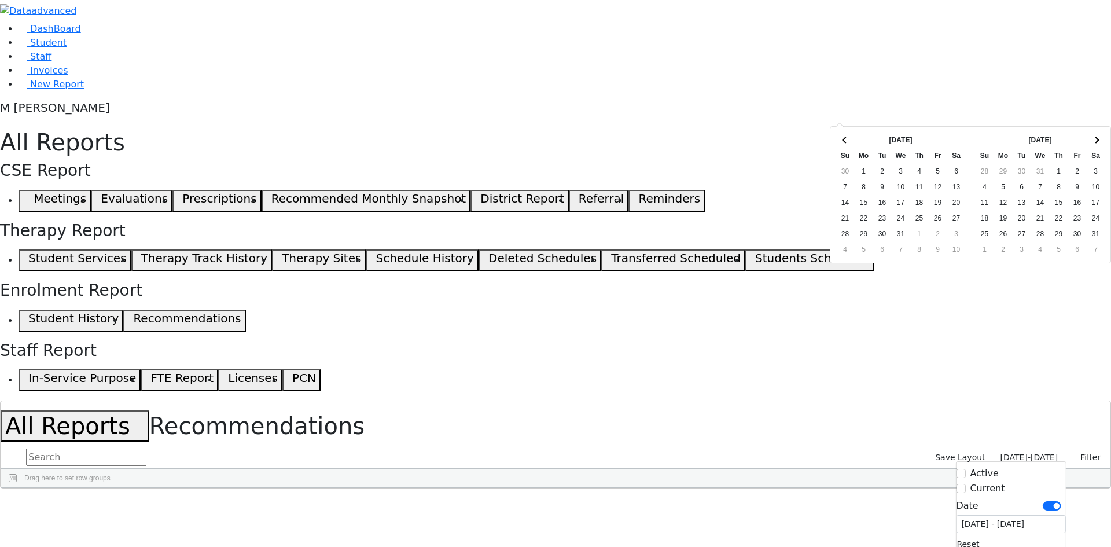
click at [847, 139] on span at bounding box center [845, 140] width 6 height 6
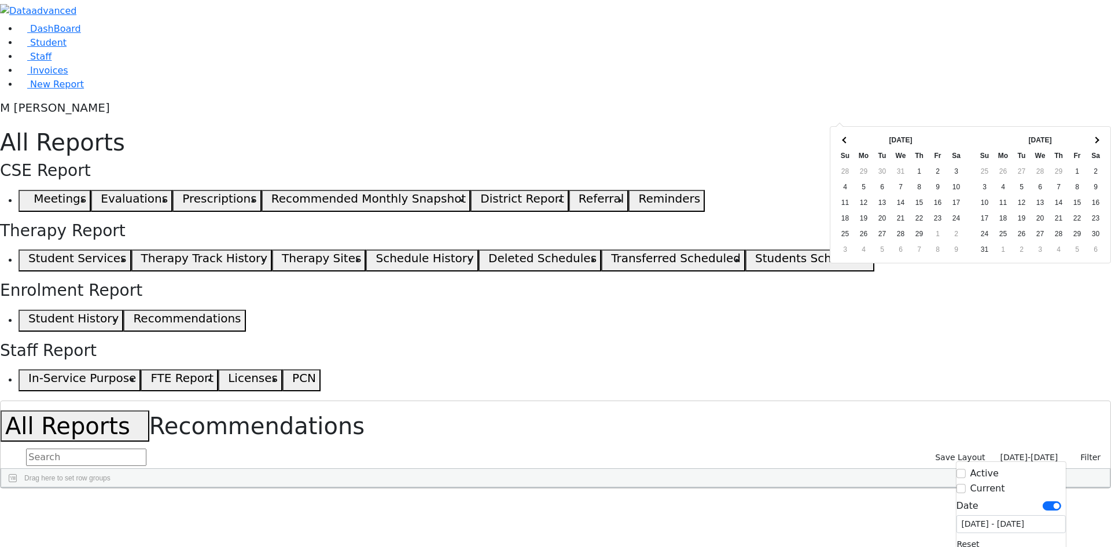
click at [847, 139] on span at bounding box center [845, 140] width 6 height 6
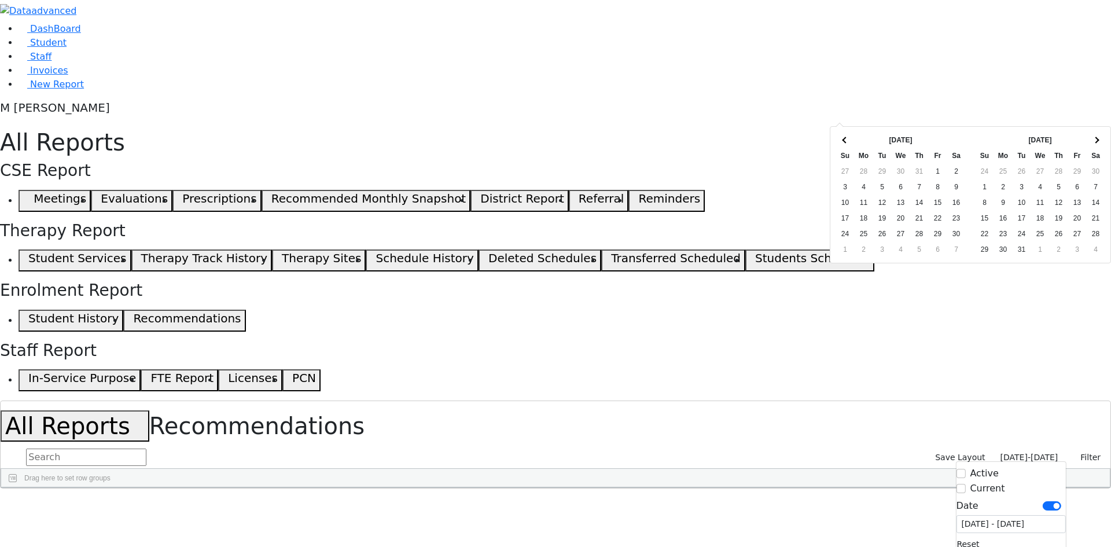
click at [847, 139] on span at bounding box center [845, 140] width 6 height 6
click at [1096, 139] on span at bounding box center [1095, 140] width 6 height 6
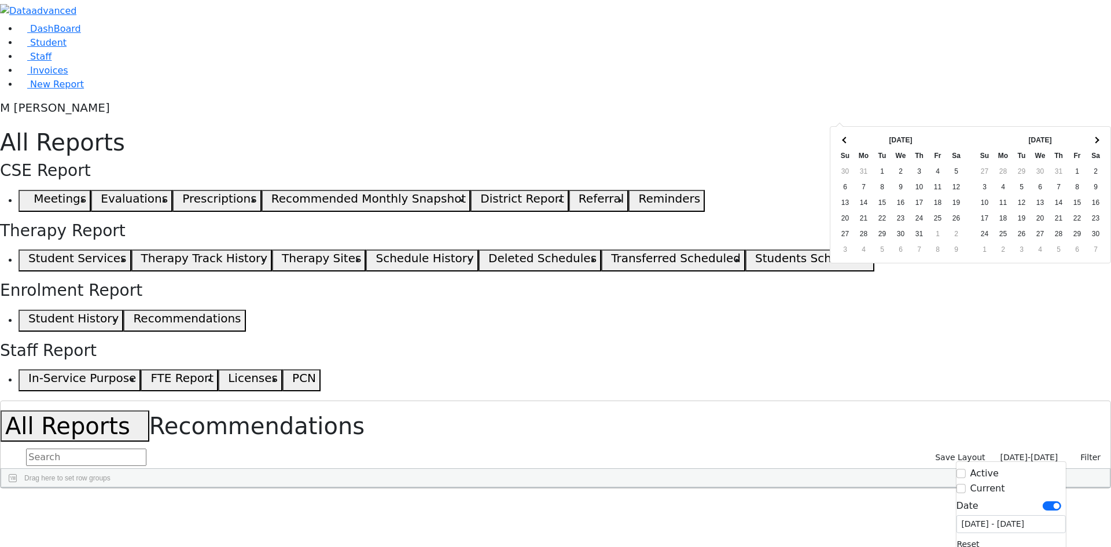
click at [1096, 139] on span at bounding box center [1095, 140] width 6 height 6
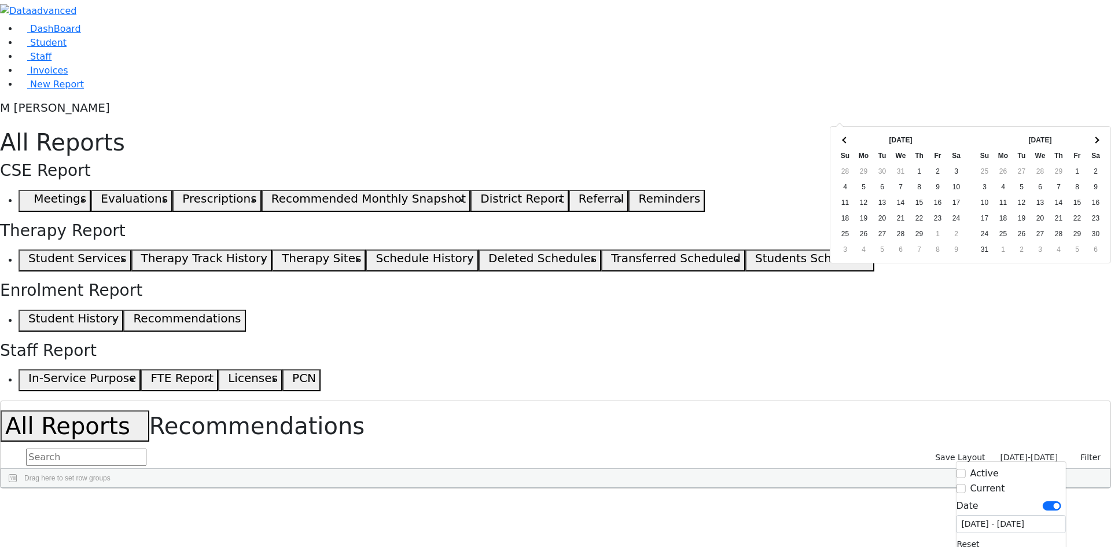
click at [1096, 139] on span at bounding box center [1095, 140] width 6 height 6
click at [1096, 141] on span at bounding box center [1095, 140] width 6 height 6
click at [1096, 142] on span at bounding box center [1095, 140] width 6 height 6
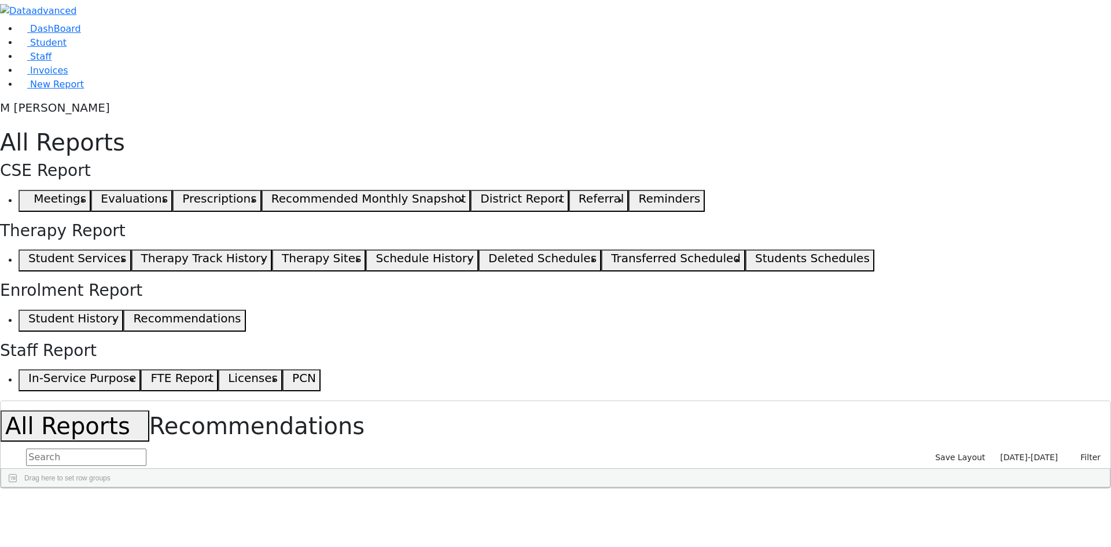
click at [1099, 546] on span "button" at bounding box center [1103, 555] width 9 height 9
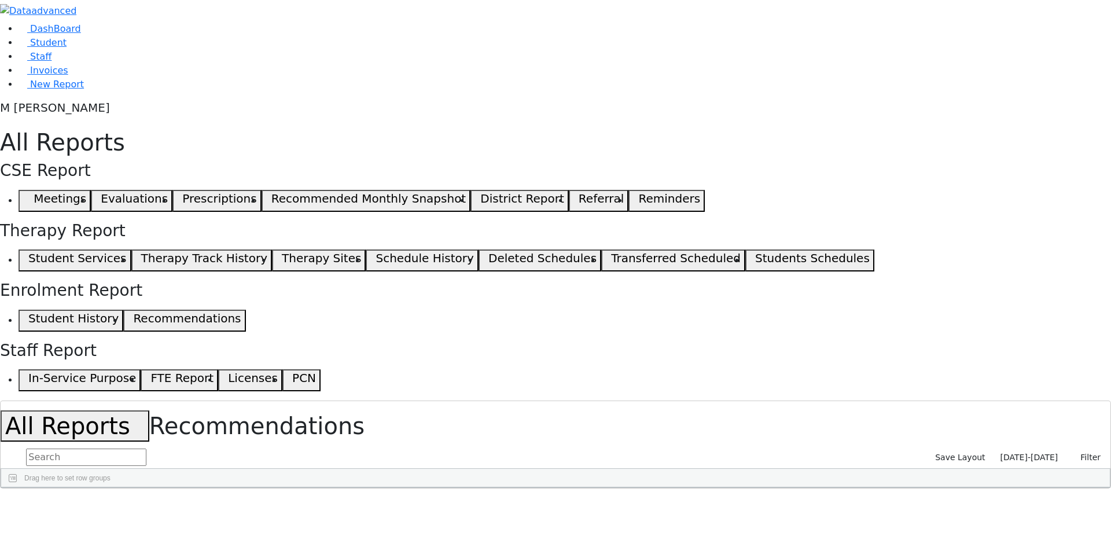
scroll to position [405, 0]
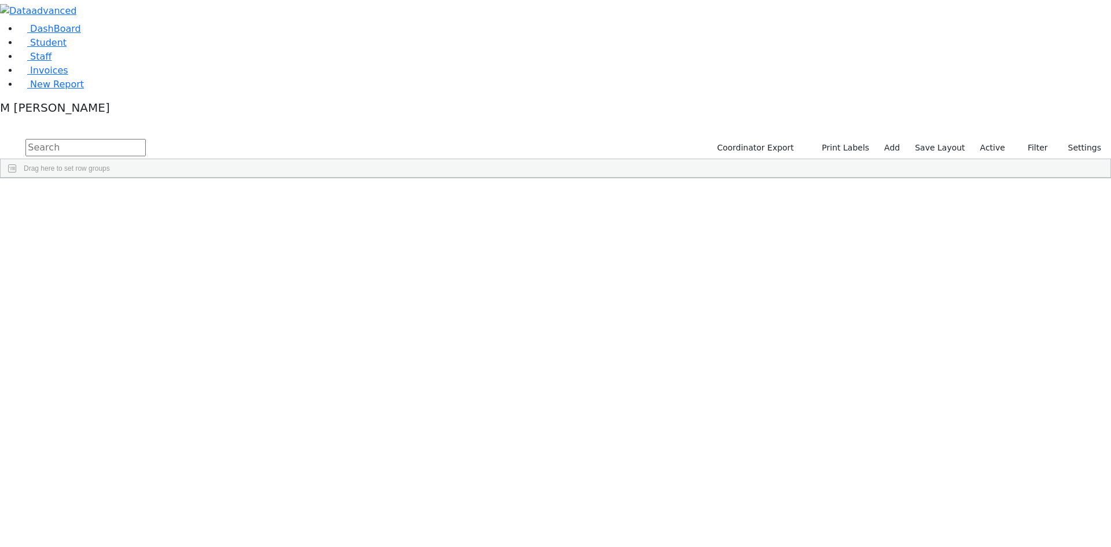
click at [990, 159] on div "Drag here to set row groups" at bounding box center [555, 168] width 1109 height 19
click at [994, 137] on div "Coordinator Export Print Labels Add Save Layout Active Filter All Active Inacti…" at bounding box center [908, 148] width 406 height 22
click at [983, 139] on label "Active" at bounding box center [992, 148] width 35 height 18
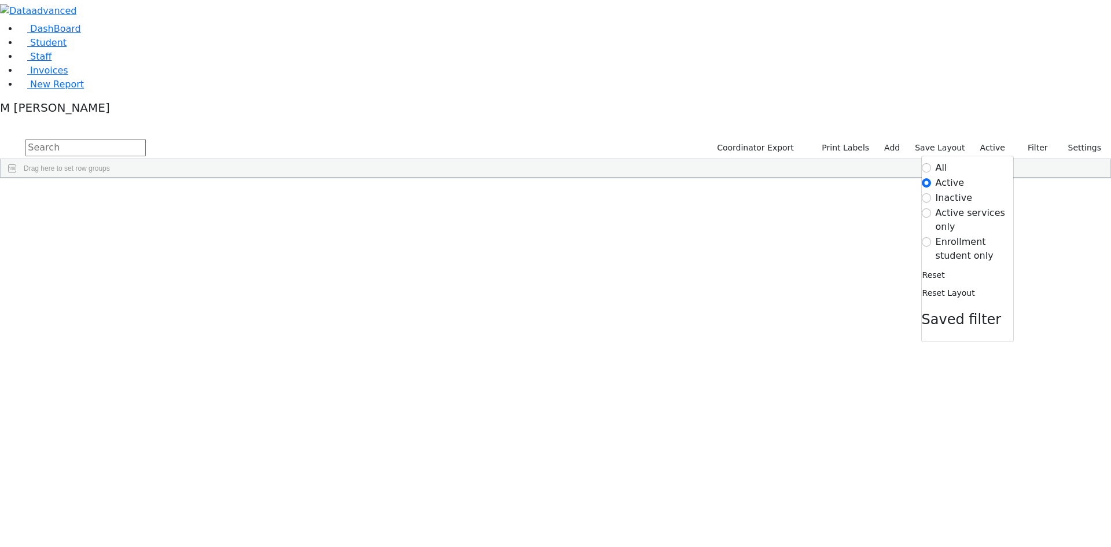
click at [952, 235] on label "Enrollment student only" at bounding box center [974, 249] width 78 height 28
click at [931, 237] on input "Enrollment student only" at bounding box center [925, 241] width 9 height 9
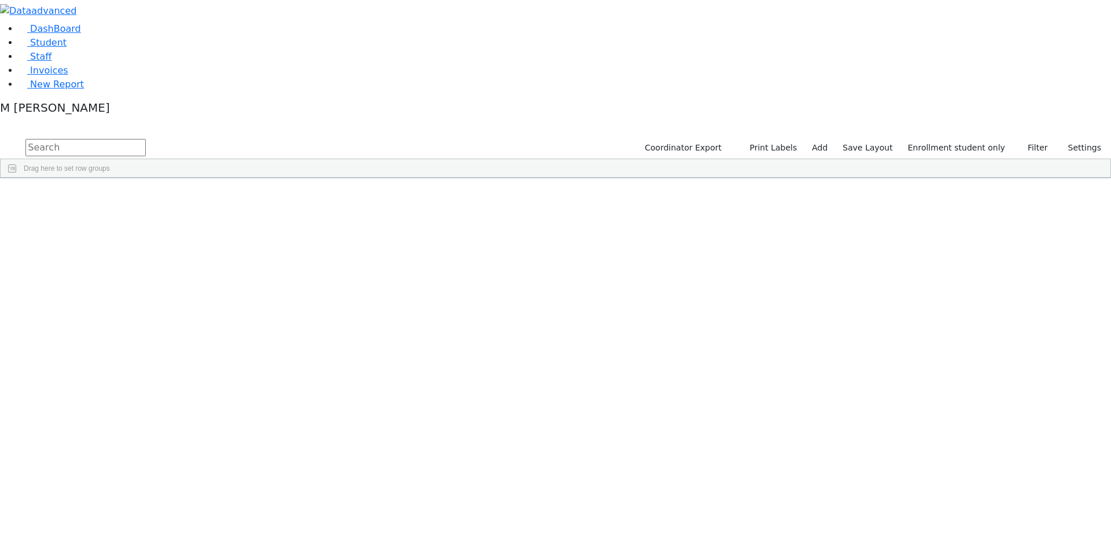
click at [116, 521] on div "Held" at bounding box center [89, 529] width 56 height 16
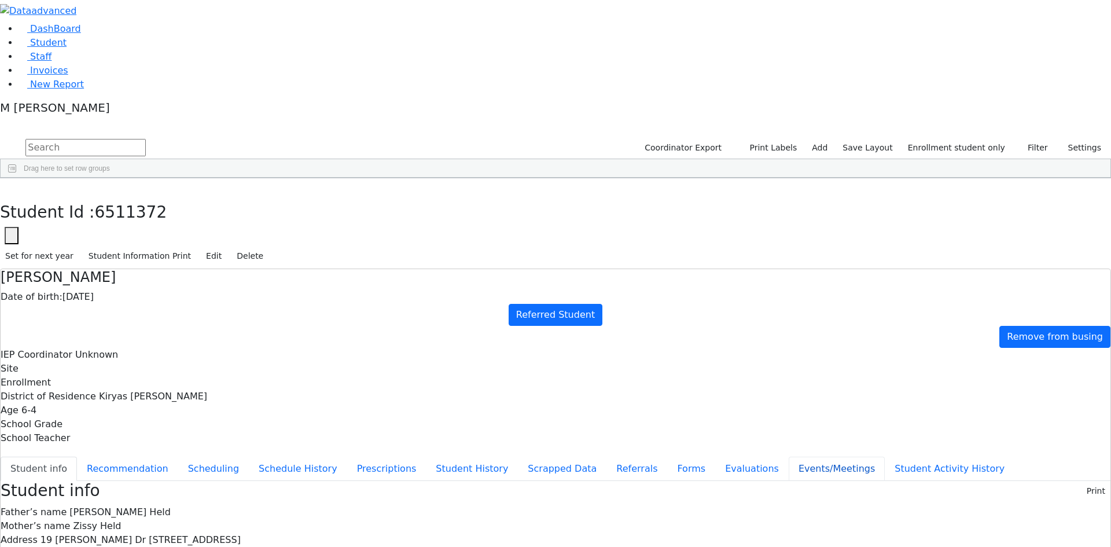
click at [788, 456] on button "Events/Meetings" at bounding box center [836, 468] width 96 height 24
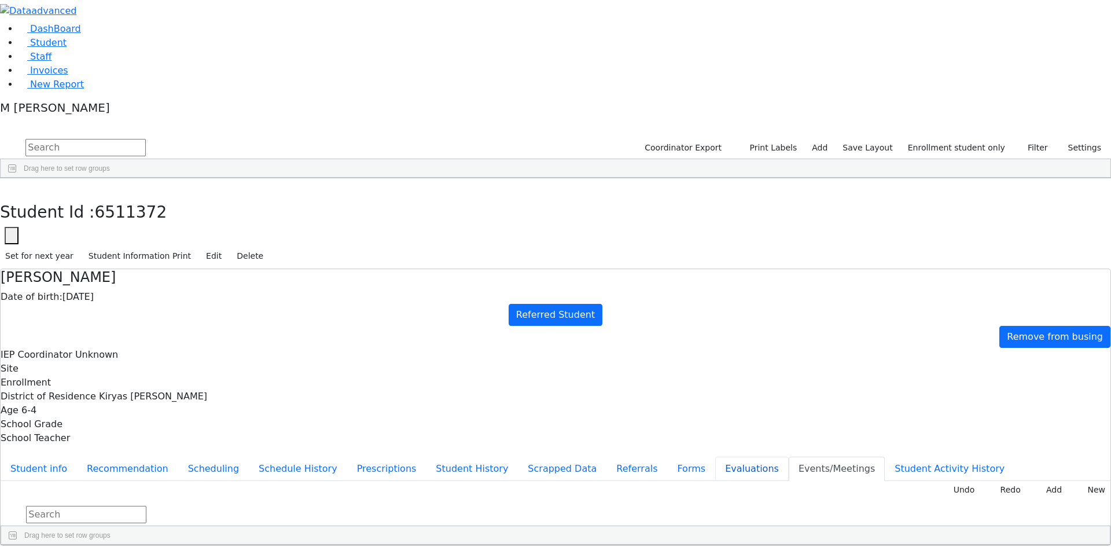
click at [715, 456] on button "Evaluations" at bounding box center [751, 468] width 73 height 24
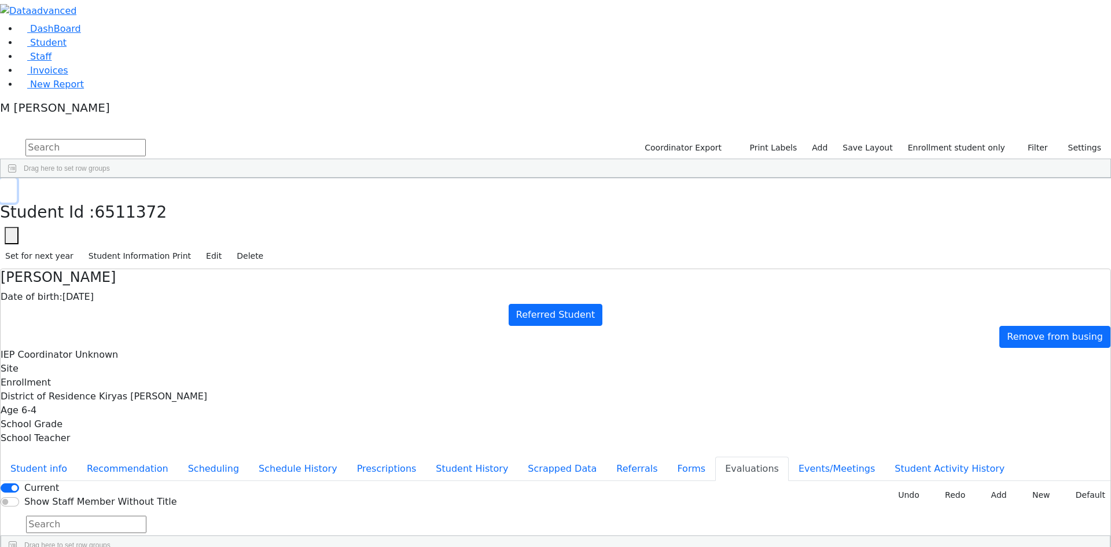
click at [12, 187] on icon "button" at bounding box center [8, 190] width 6 height 7
click at [67, 48] on link "Student" at bounding box center [43, 42] width 48 height 11
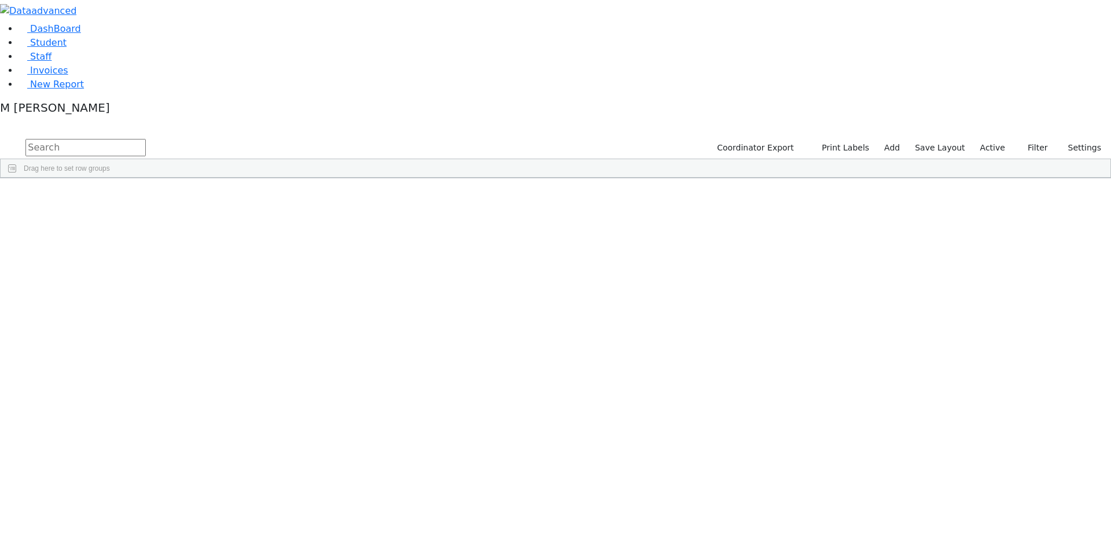
click at [146, 139] on input "text" at bounding box center [85, 147] width 120 height 17
type input "[PERSON_NAME]"
click at [283, 229] on div "Press SPACE to select this row." at bounding box center [255, 237] width 56 height 16
click at [283, 229] on div "Press SPACE to deselect this row." at bounding box center [255, 237] width 56 height 16
